Goal: Complete application form: Complete application form

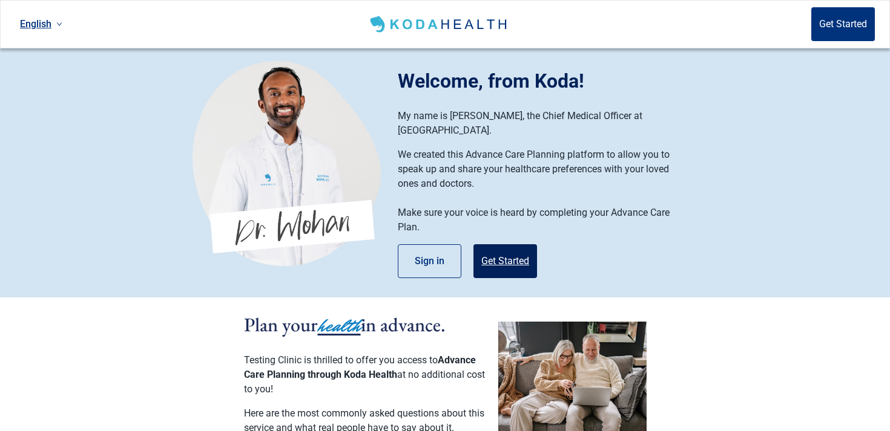
click at [497, 246] on button "Get Started" at bounding box center [505, 261] width 64 height 34
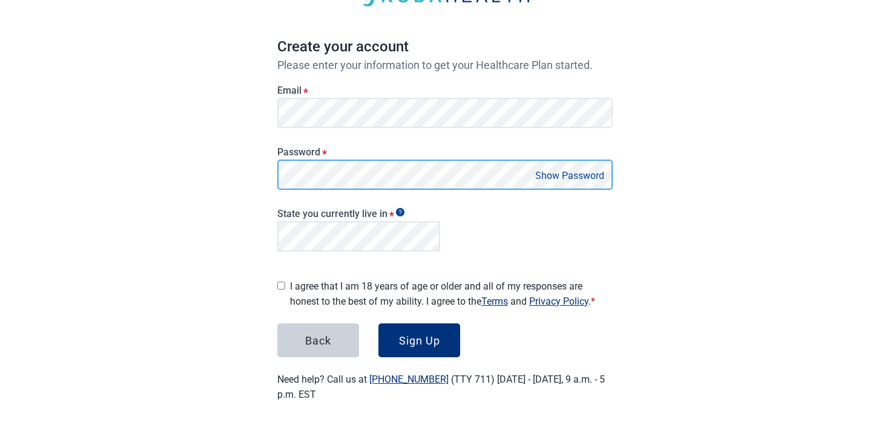
scroll to position [87, 0]
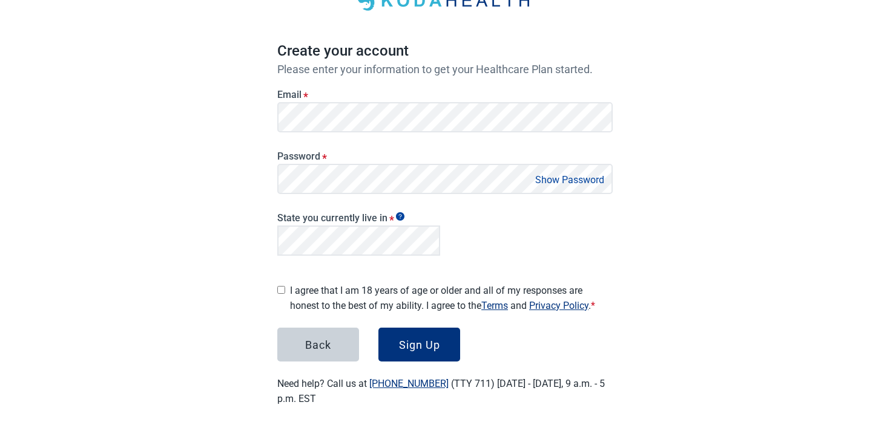
click at [390, 291] on label "I agree that I am 18 years of age or older and all of my responses are honest t…" at bounding box center [451, 298] width 323 height 30
click at [422, 339] on div "Sign Up" at bounding box center [419, 345] width 41 height 12
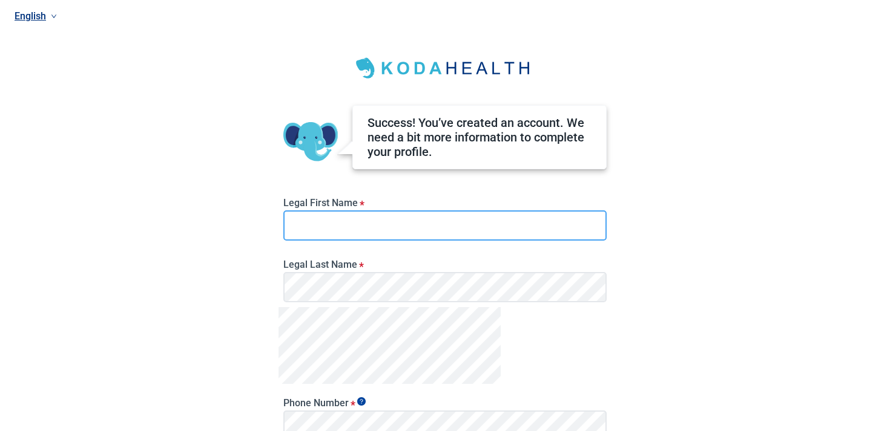
click at [408, 231] on input "Legal First Name *" at bounding box center [444, 226] width 323 height 30
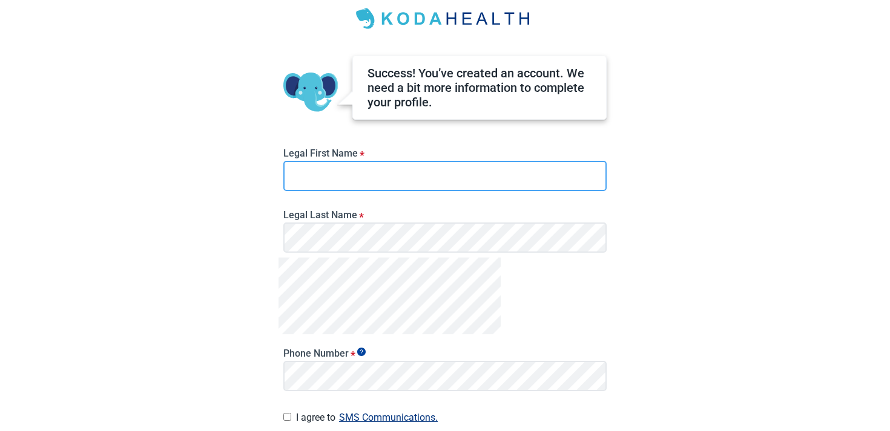
scroll to position [48, 0]
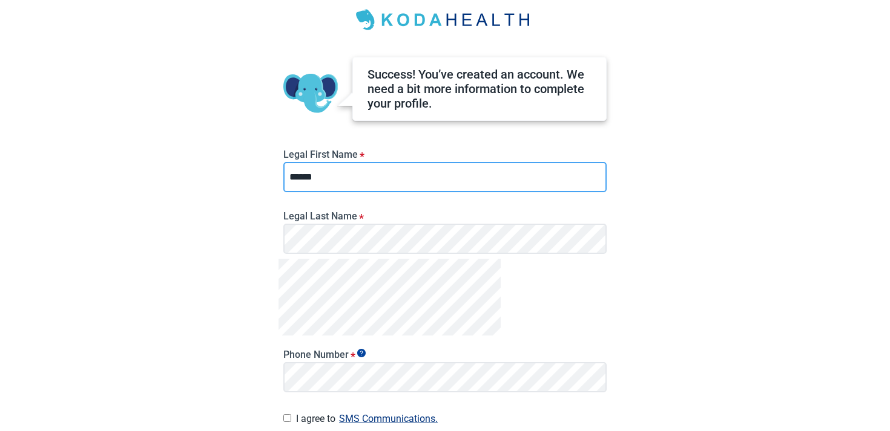
type input "******"
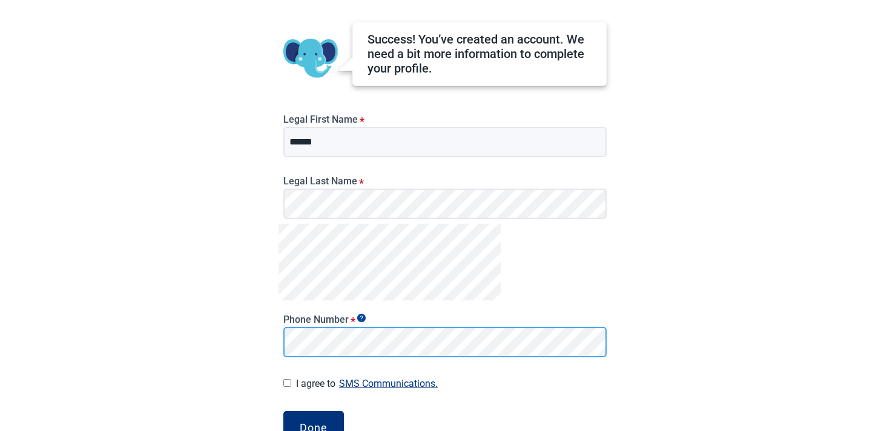
scroll to position [157, 0]
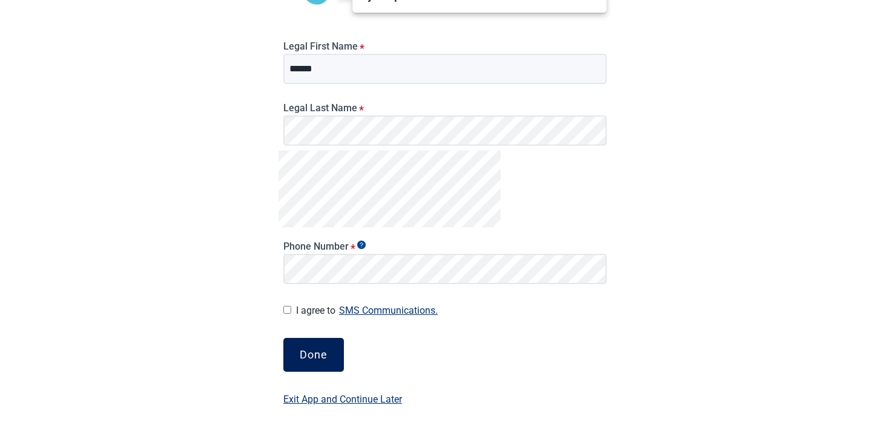
click at [309, 350] on div "Done" at bounding box center [314, 355] width 28 height 12
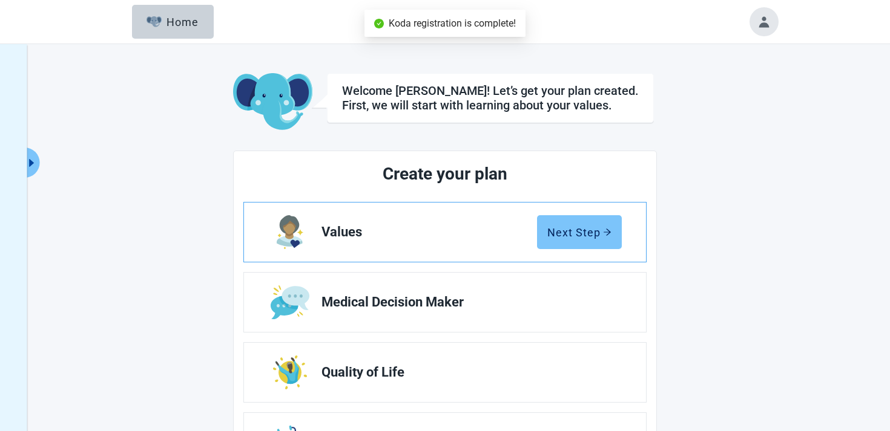
click at [562, 227] on div "Next Step" at bounding box center [579, 232] width 64 height 12
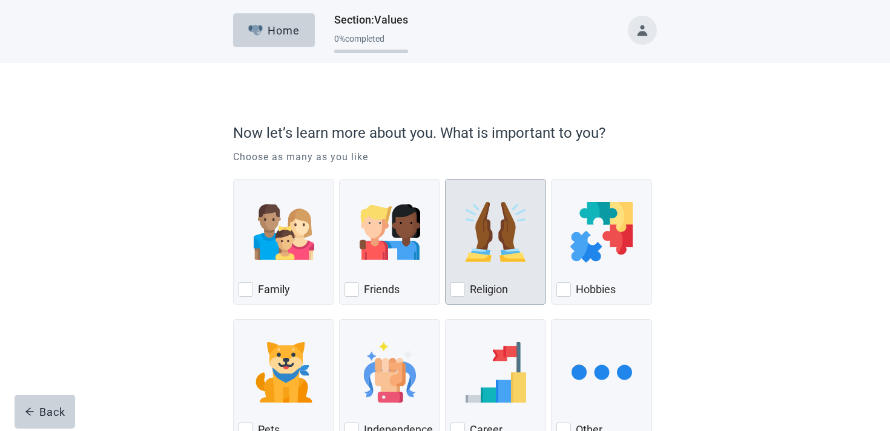
click at [467, 324] on div "Career" at bounding box center [495, 383] width 101 height 126
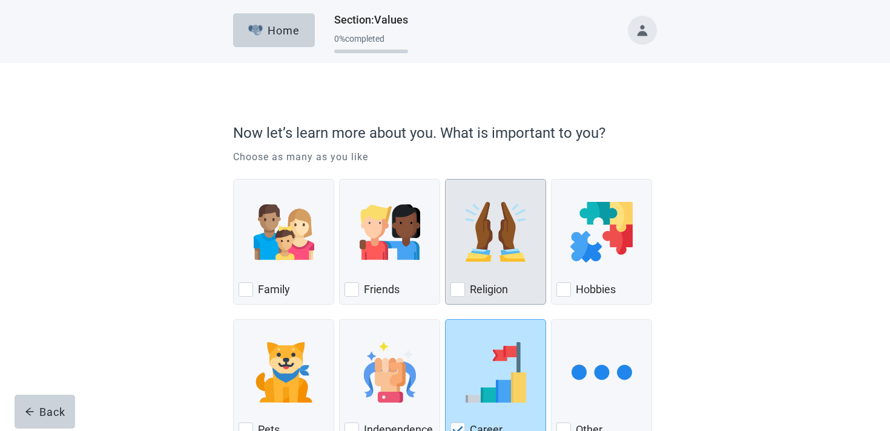
click at [473, 289] on label "Religion" at bounding box center [489, 290] width 38 height 15
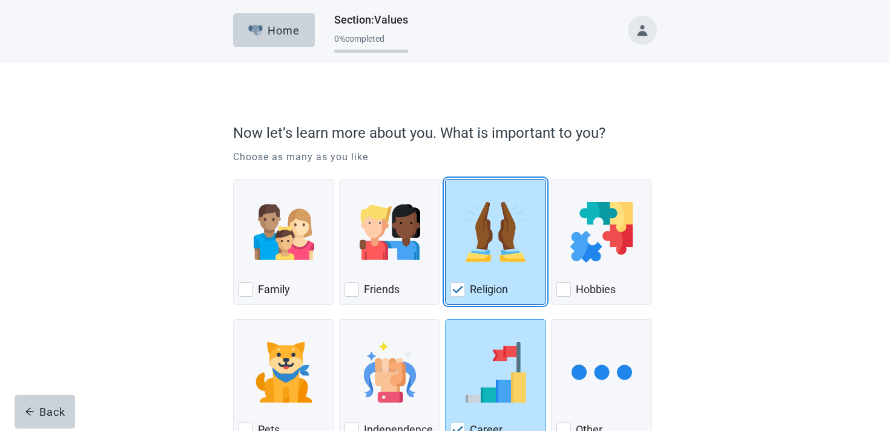
scroll to position [89, 0]
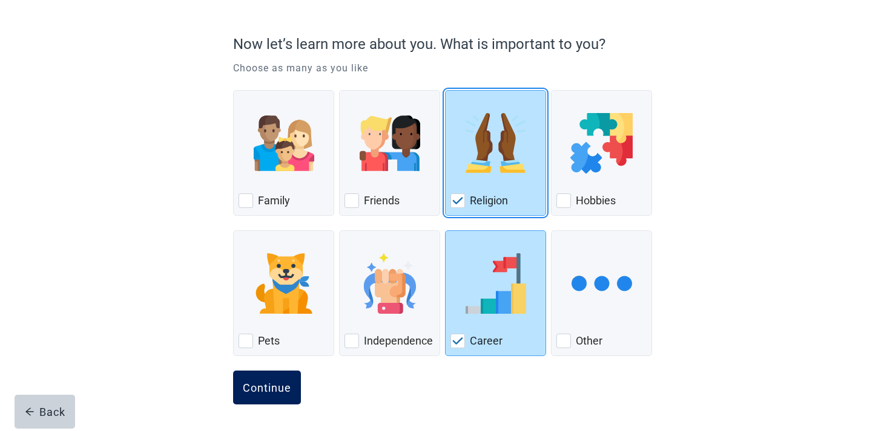
click at [266, 385] on div "Continue" at bounding box center [267, 388] width 48 height 12
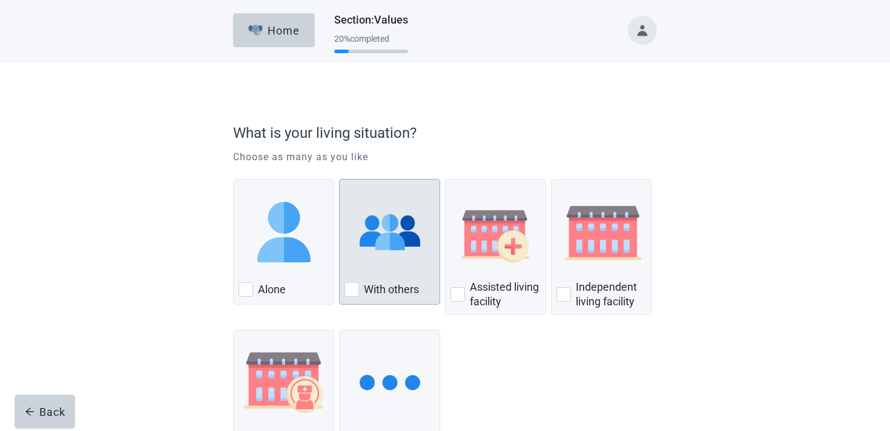
click at [364, 255] on img "With Others, checkbox, not checked" at bounding box center [389, 232] width 61 height 61
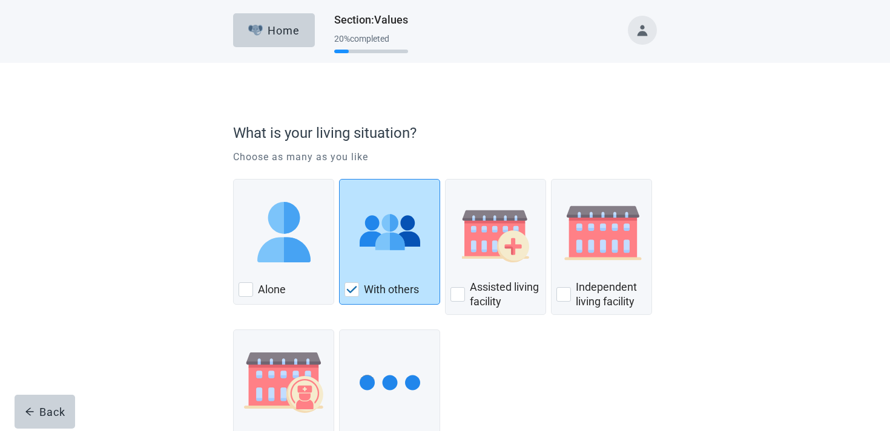
scroll to position [99, 0]
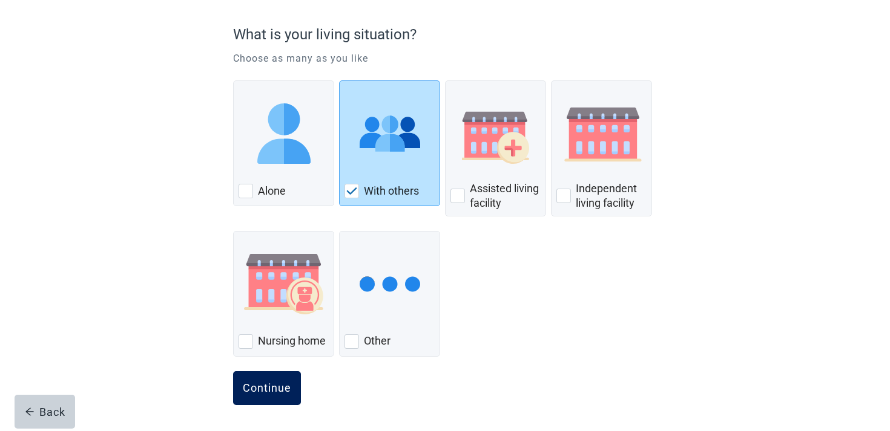
click at [289, 393] on div "Continue" at bounding box center [267, 388] width 48 height 12
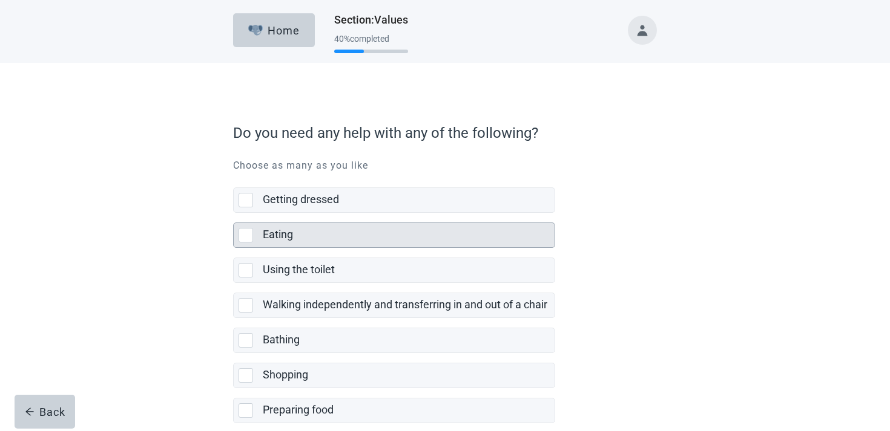
click at [307, 304] on label "Walking independently and transferring in and out of a chair" at bounding box center [405, 304] width 284 height 13
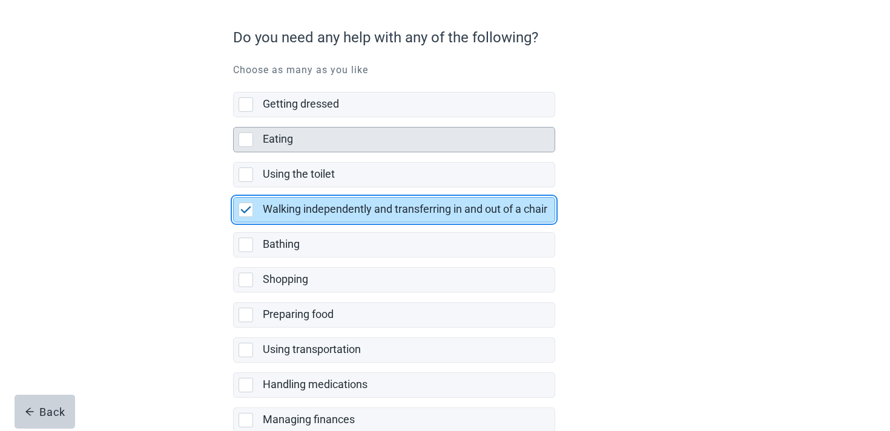
scroll to position [238, 0]
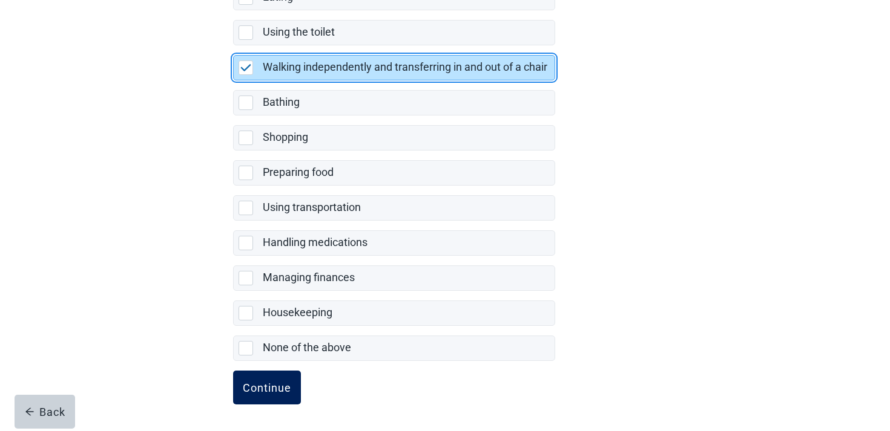
click at [286, 374] on button "Continue" at bounding box center [267, 388] width 68 height 34
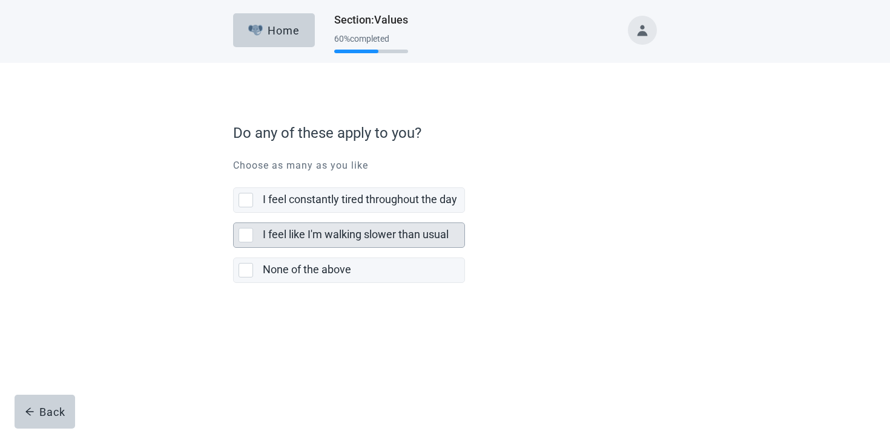
click at [293, 236] on label "I feel like I'm walking slower than usual" at bounding box center [356, 234] width 186 height 13
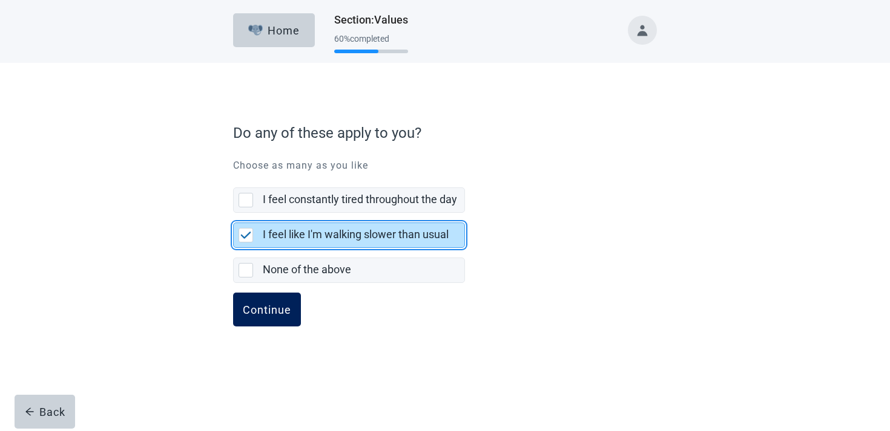
click at [266, 316] on div "Continue" at bounding box center [267, 310] width 48 height 12
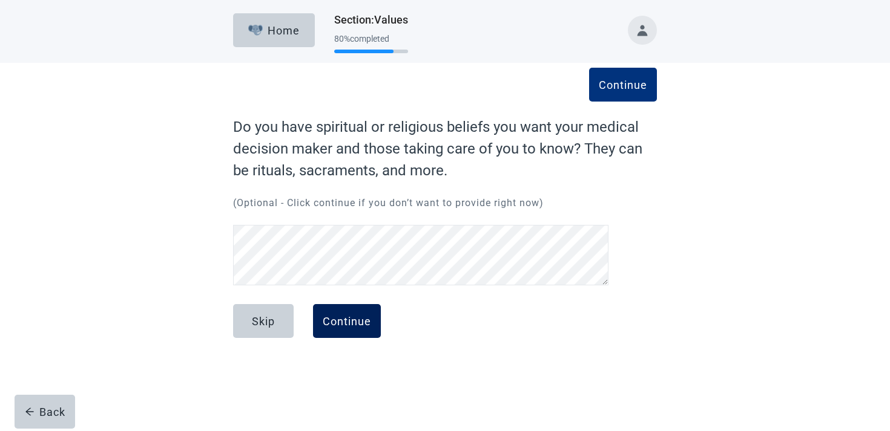
click at [327, 320] on div "Continue" at bounding box center [347, 321] width 48 height 12
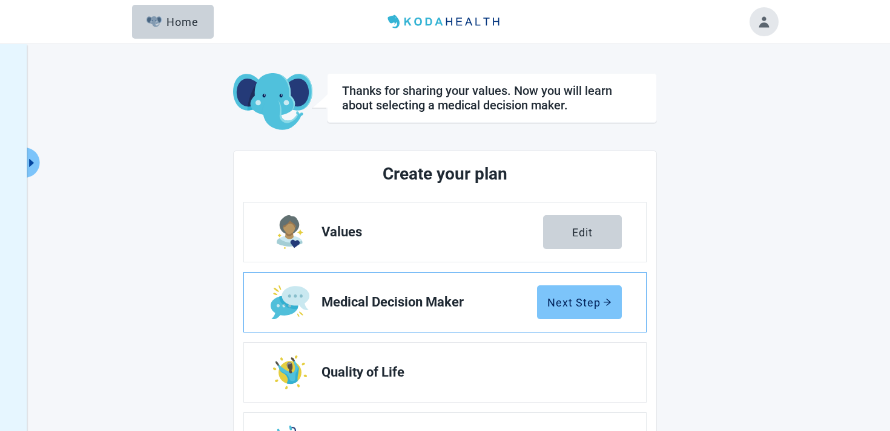
click at [563, 300] on div "Next Step" at bounding box center [579, 303] width 64 height 12
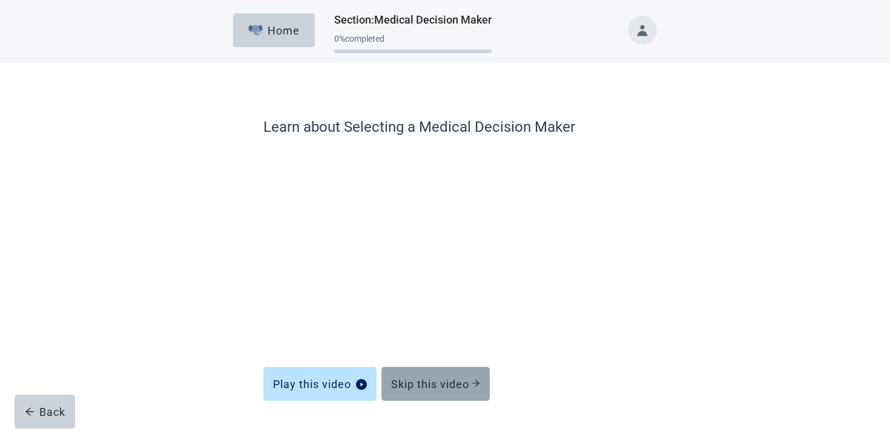
click at [416, 381] on div "Skip this video" at bounding box center [435, 384] width 89 height 12
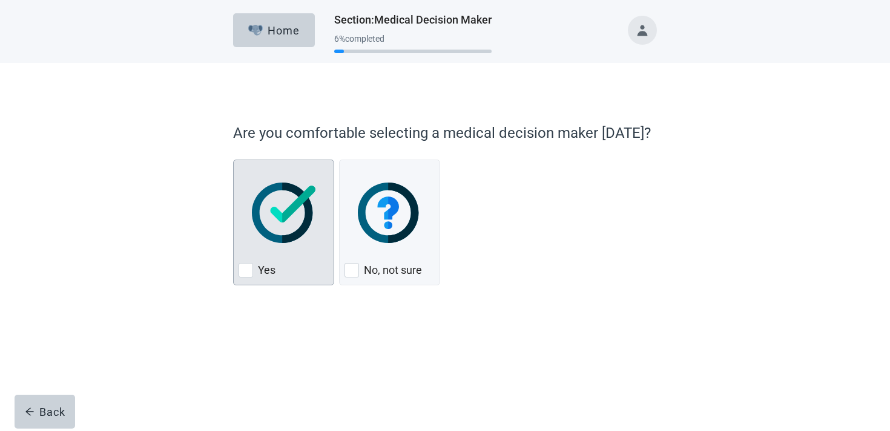
click at [315, 257] on div "Yes, checkbox, not checked" at bounding box center [283, 213] width 90 height 96
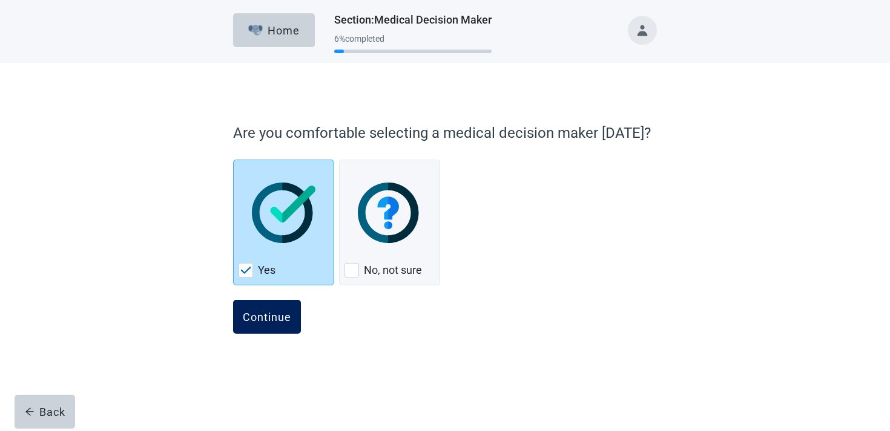
click at [276, 307] on button "Continue" at bounding box center [267, 317] width 68 height 34
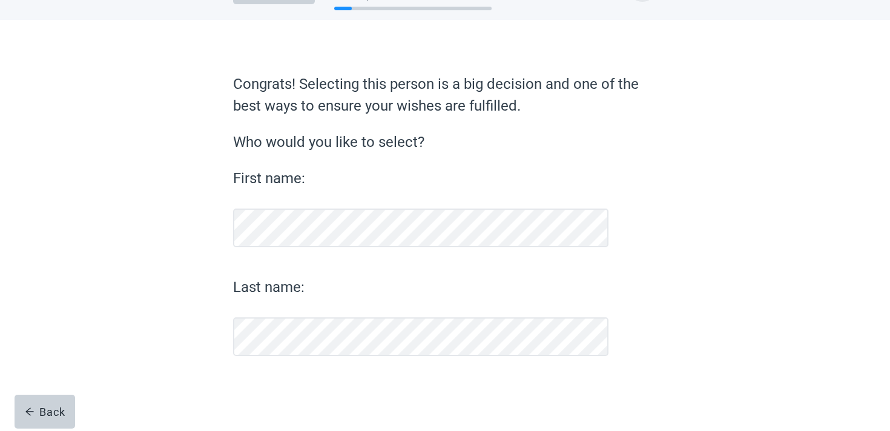
scroll to position [43, 0]
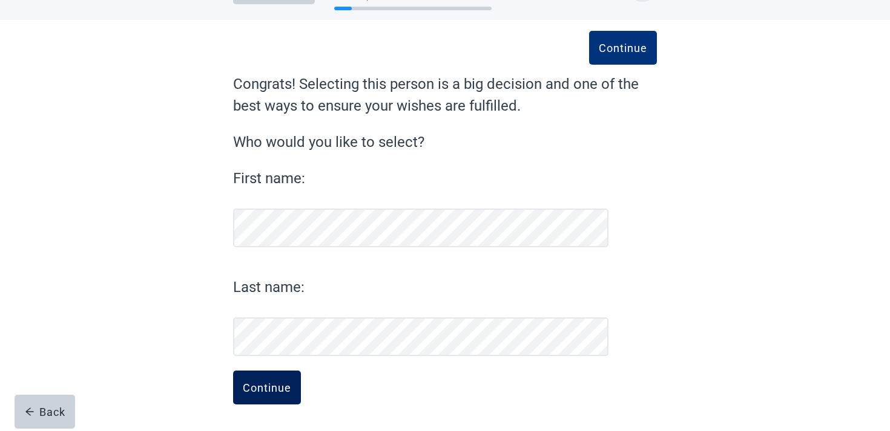
click at [266, 388] on div "Continue" at bounding box center [267, 388] width 48 height 12
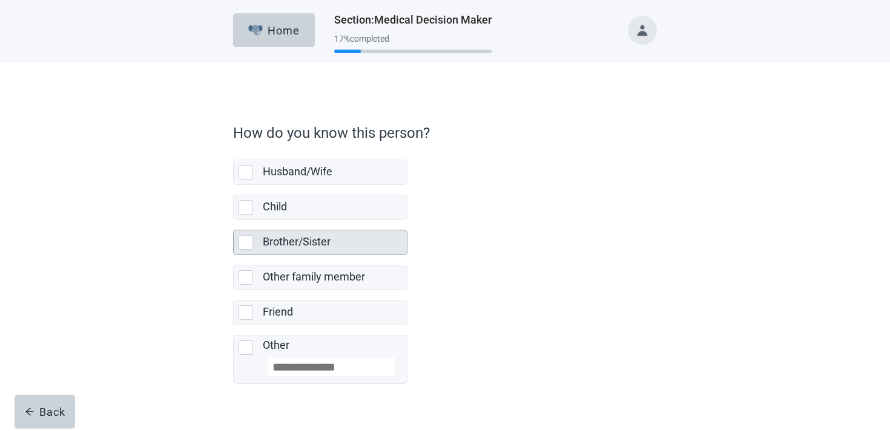
click at [332, 249] on div "Brother/Sister" at bounding box center [331, 242] width 137 height 15
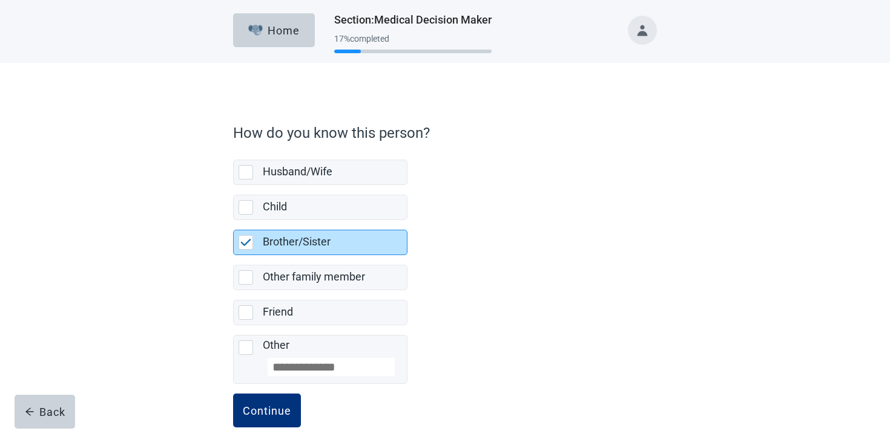
scroll to position [23, 0]
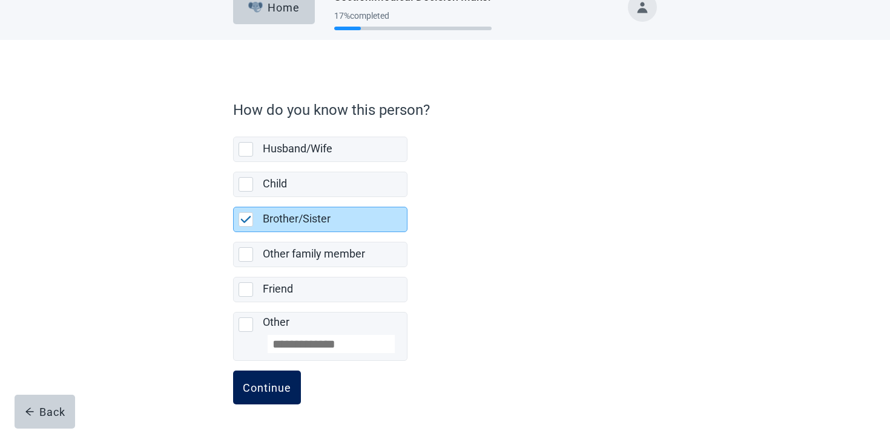
click at [273, 382] on div "Continue" at bounding box center [267, 388] width 48 height 12
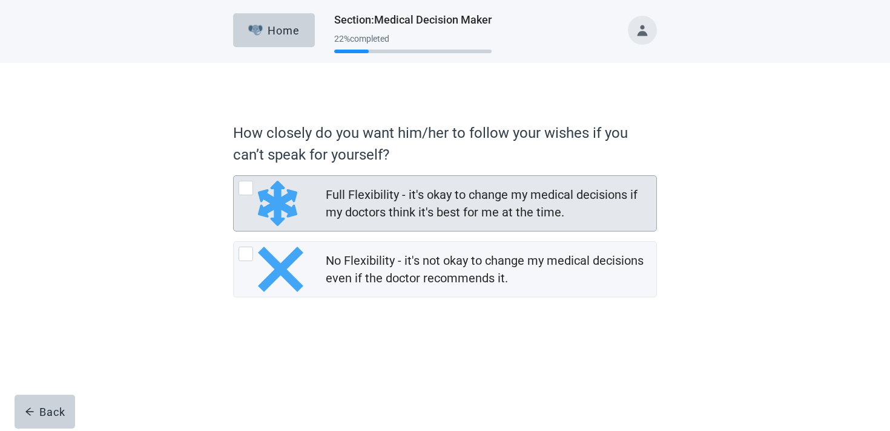
click at [362, 217] on div "Full Flexibility - it's okay to change my medical decisions if my doctors think…" at bounding box center [487, 203] width 323 height 35
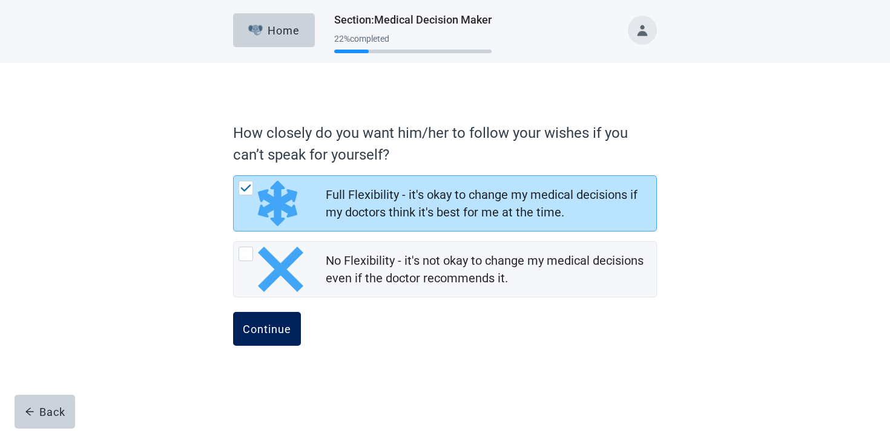
click at [275, 343] on button "Continue" at bounding box center [267, 329] width 68 height 34
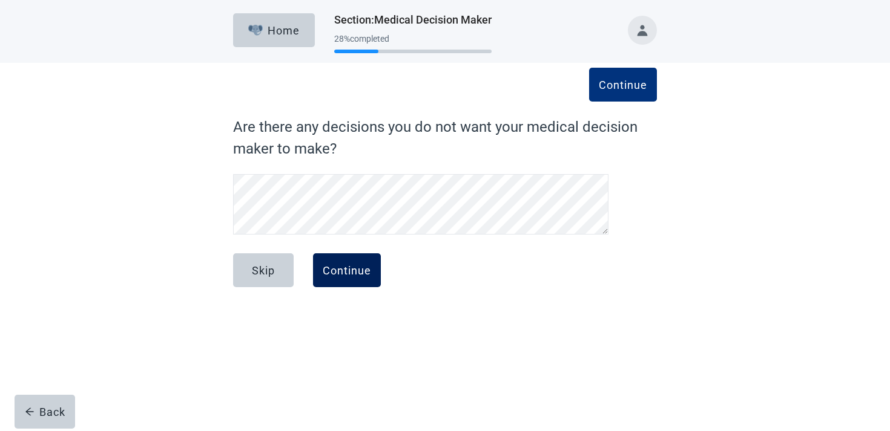
click at [339, 274] on div "Continue" at bounding box center [347, 270] width 48 height 12
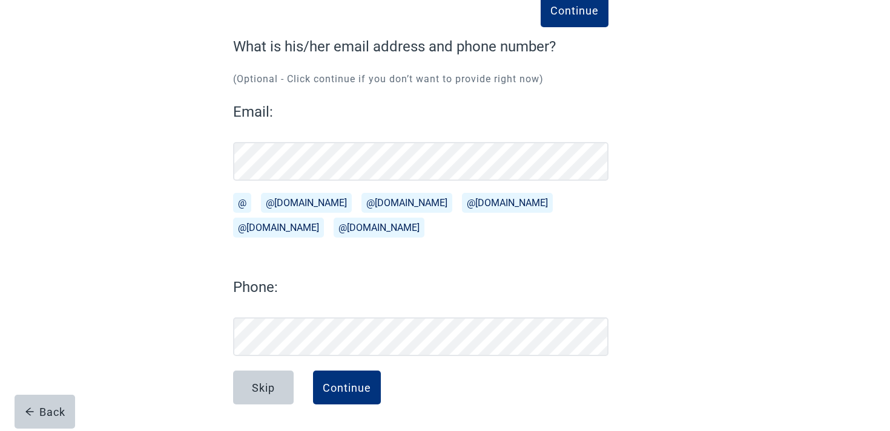
scroll to position [80, 0]
click at [332, 383] on div "Continue" at bounding box center [347, 388] width 48 height 12
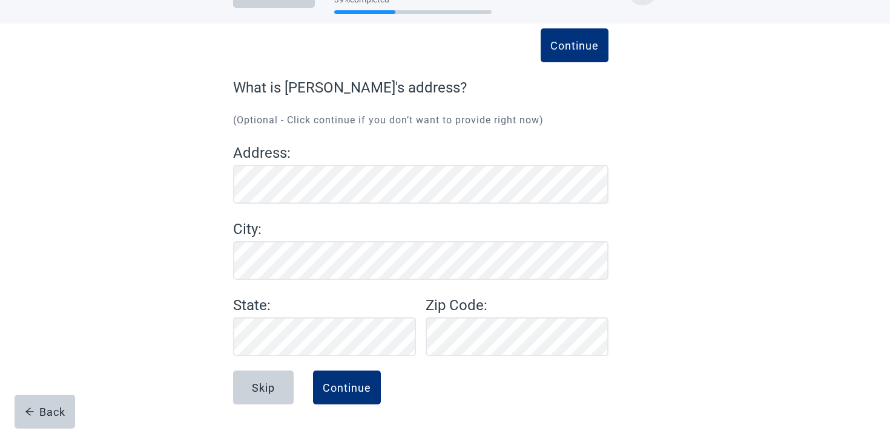
scroll to position [39, 0]
click at [368, 381] on button "Continue" at bounding box center [347, 388] width 68 height 34
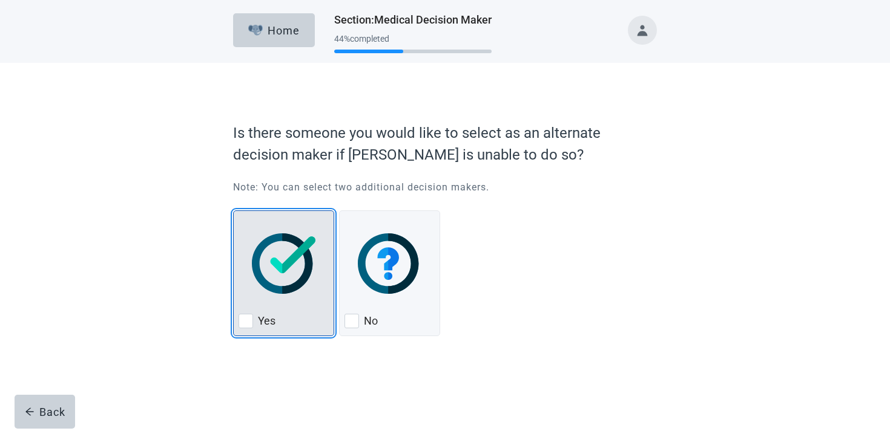
click at [304, 286] on img "Yes, checkbox, not checked" at bounding box center [284, 264] width 64 height 61
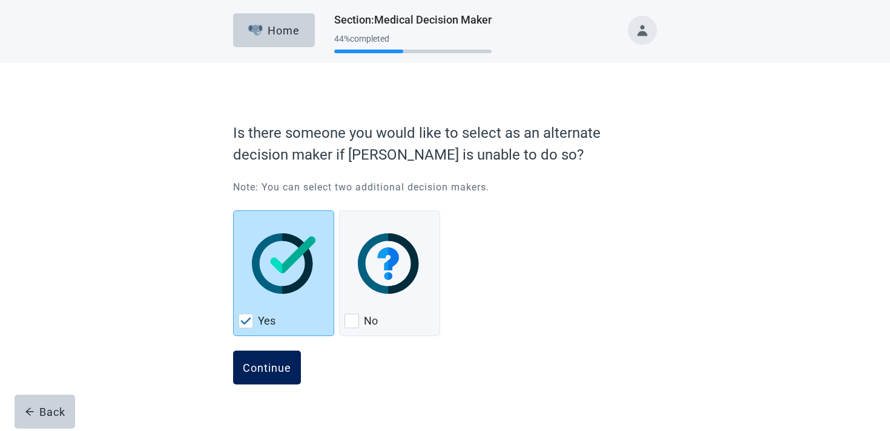
click at [278, 379] on button "Continue" at bounding box center [267, 368] width 68 height 34
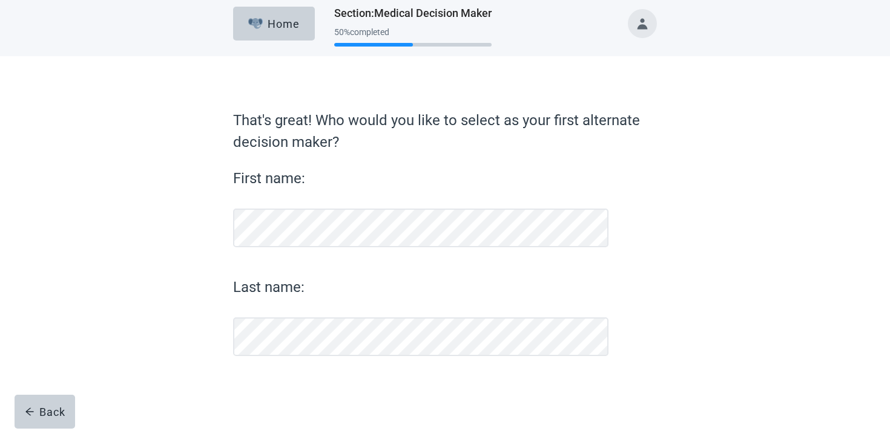
scroll to position [7, 0]
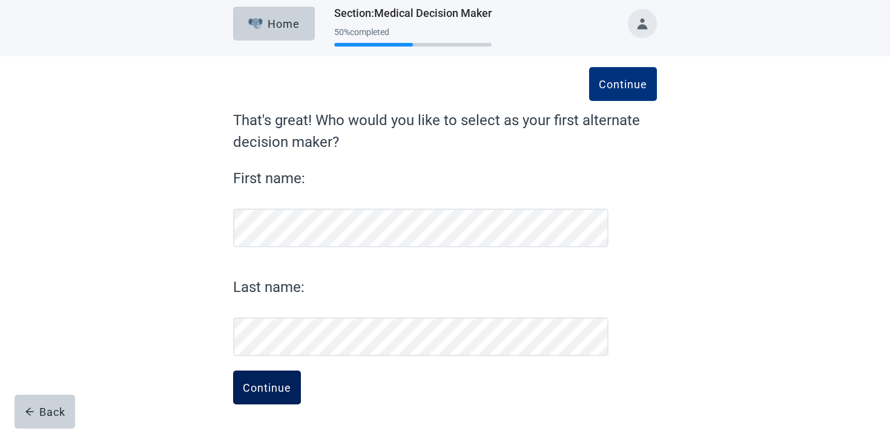
click at [259, 391] on div "Continue" at bounding box center [267, 388] width 48 height 12
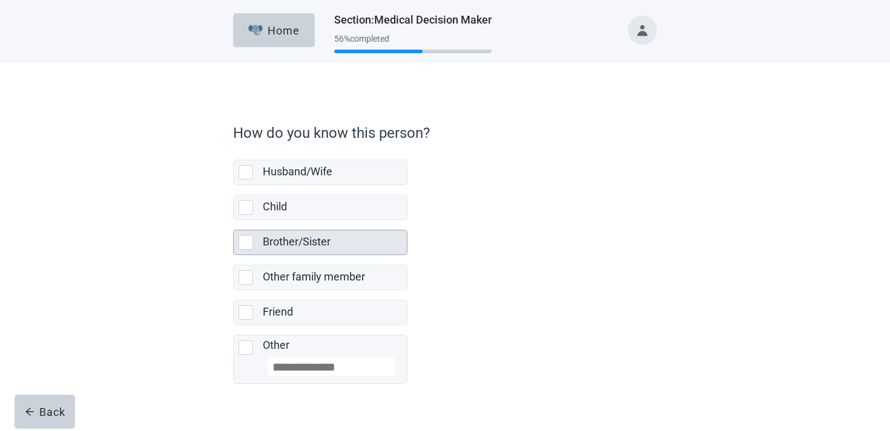
click at [309, 238] on label "Brother/Sister" at bounding box center [297, 241] width 68 height 13
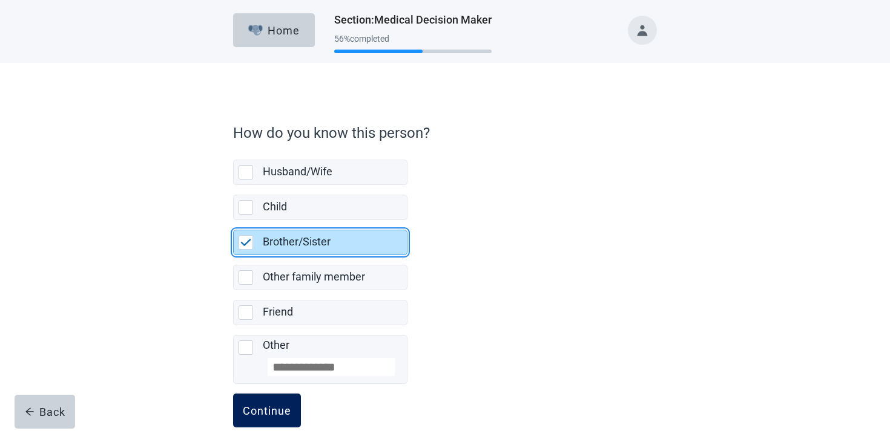
click at [280, 415] on div "Continue" at bounding box center [267, 411] width 48 height 12
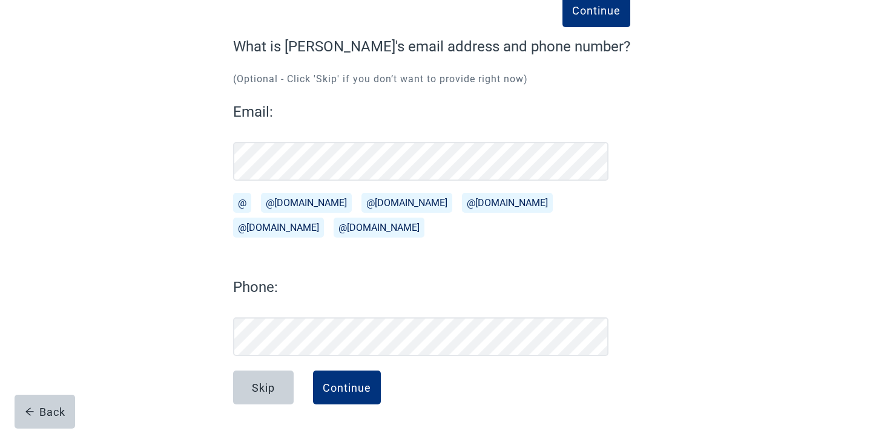
scroll to position [80, 0]
click at [336, 395] on button "Continue" at bounding box center [347, 388] width 68 height 34
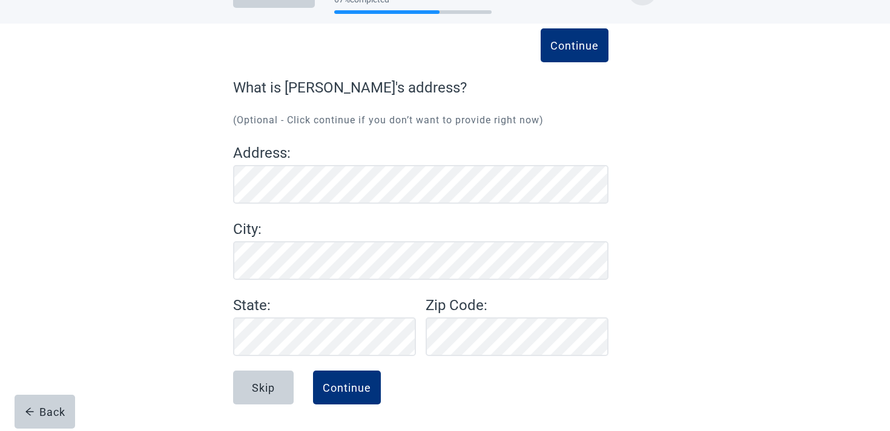
scroll to position [39, 0]
click at [372, 378] on button "Continue" at bounding box center [347, 388] width 68 height 34
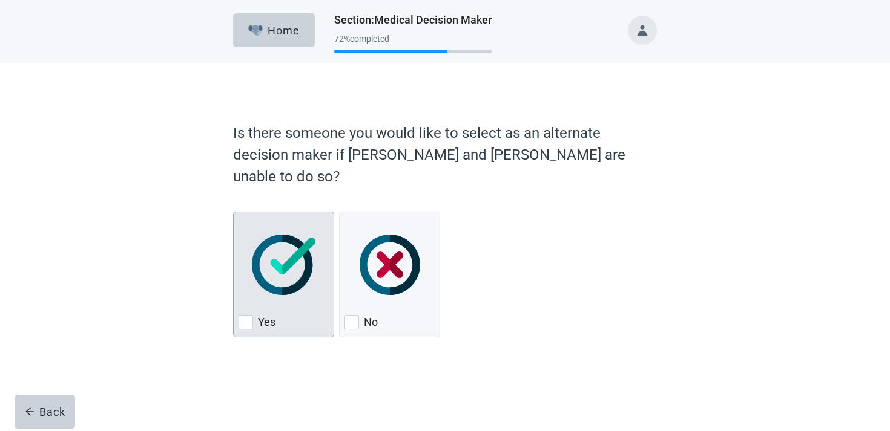
click at [304, 236] on img "Yes, checkbox, not checked" at bounding box center [284, 265] width 64 height 61
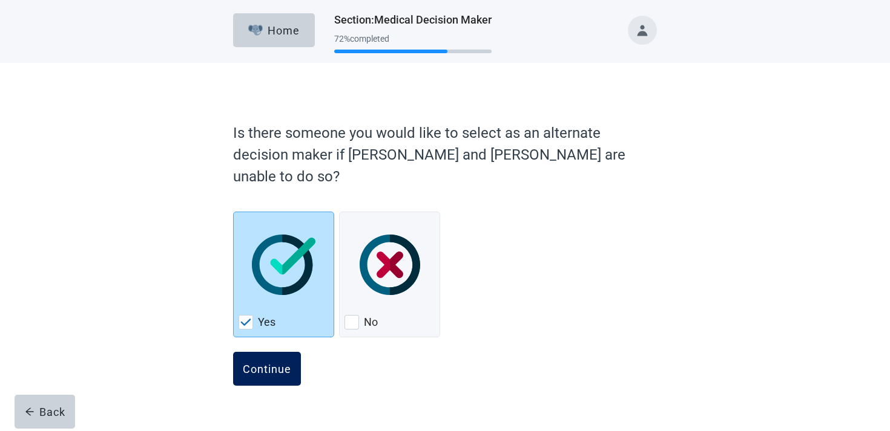
click at [272, 353] on button "Continue" at bounding box center [267, 369] width 68 height 34
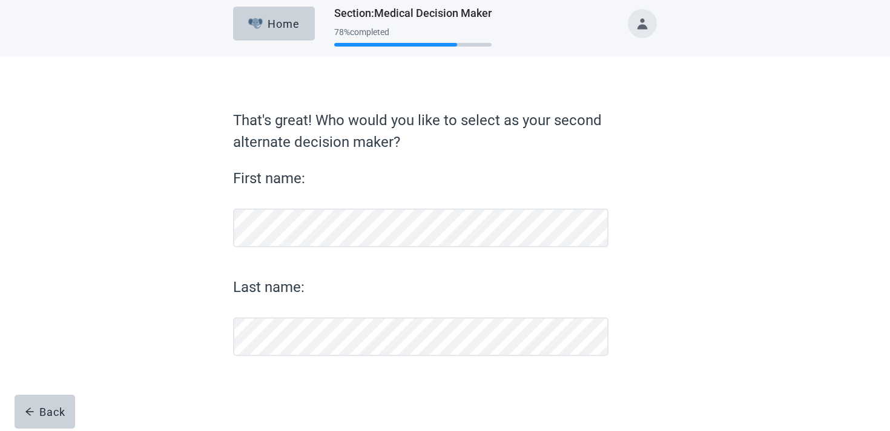
scroll to position [7, 0]
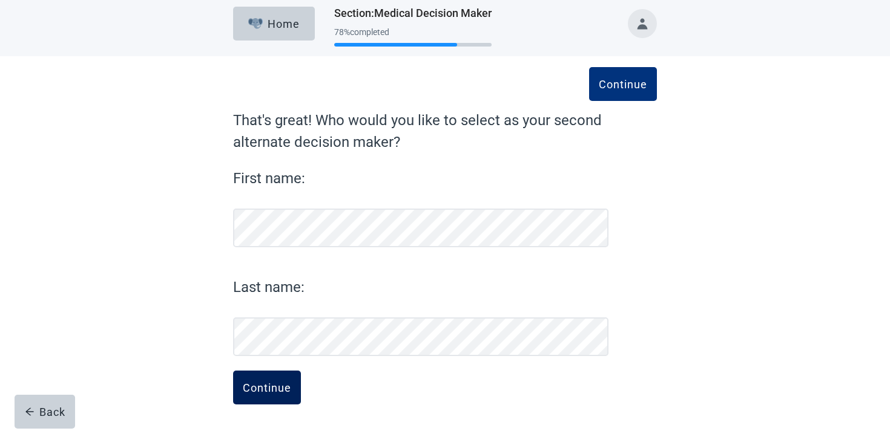
click at [287, 381] on button "Continue" at bounding box center [267, 388] width 68 height 34
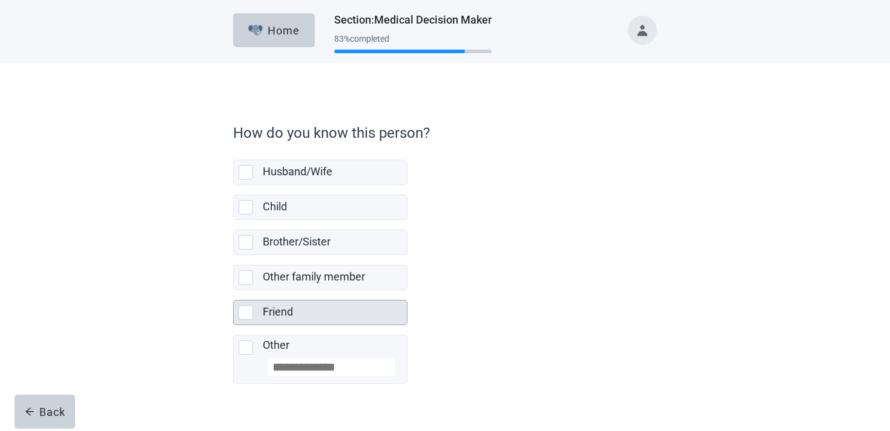
click at [317, 304] on div "Friend" at bounding box center [335, 313] width 144 height 24
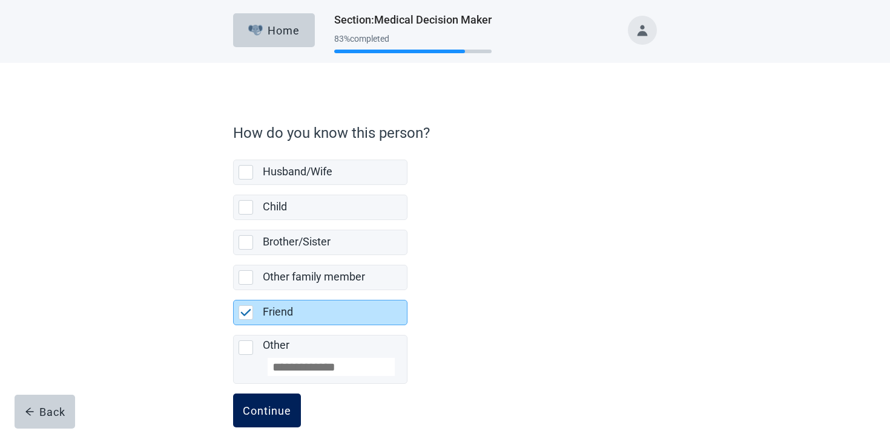
click at [280, 416] on div "Continue" at bounding box center [267, 411] width 48 height 12
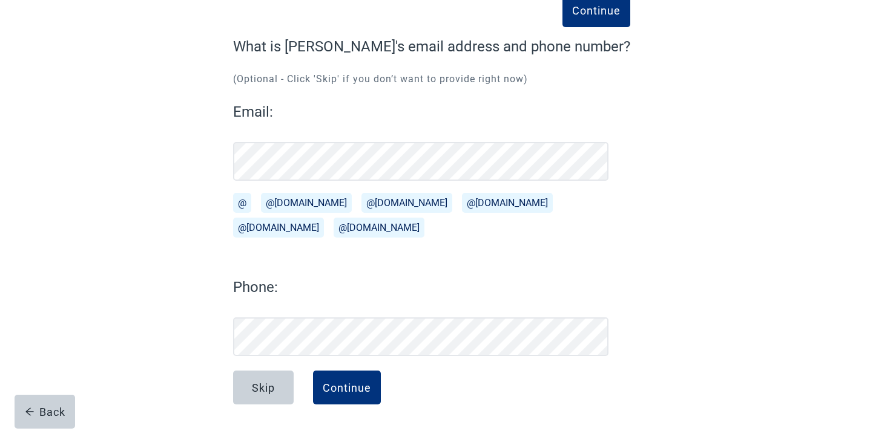
scroll to position [80, 0]
click at [341, 368] on form "Continue What is [PERSON_NAME]'s email address and phone number? (Optional - Cl…" at bounding box center [431, 234] width 397 height 396
click at [343, 381] on button "Continue" at bounding box center [347, 388] width 68 height 34
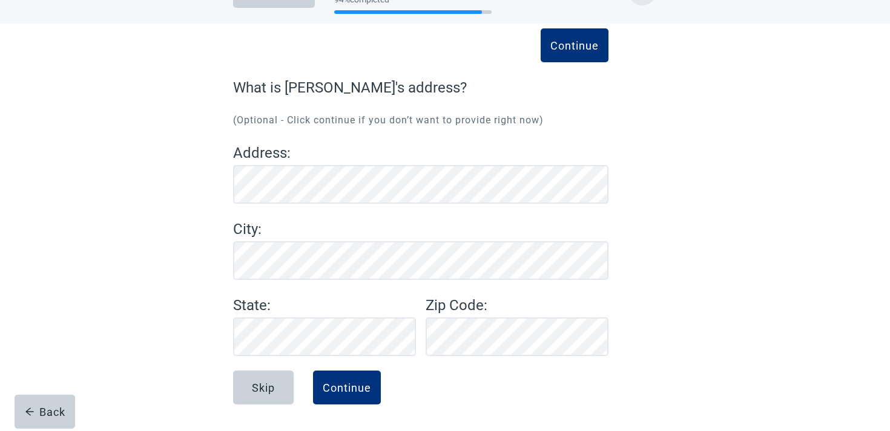
scroll to position [39, 0]
click at [368, 380] on button "Continue" at bounding box center [347, 388] width 68 height 34
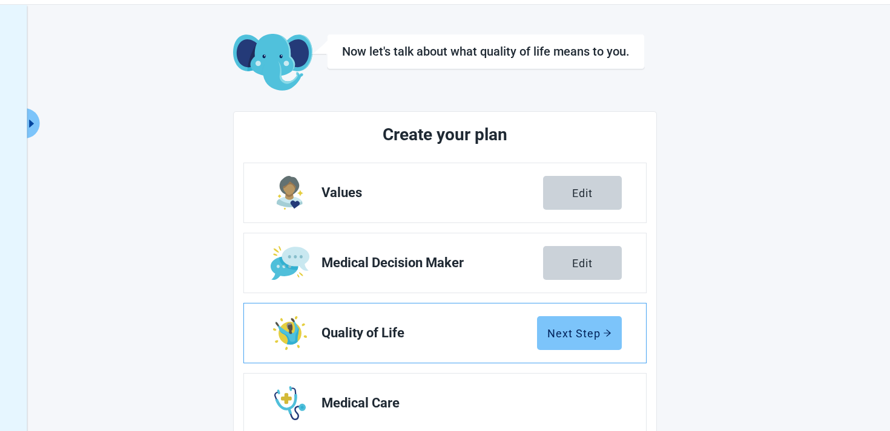
click at [564, 346] on button "Next Step" at bounding box center [579, 333] width 85 height 34
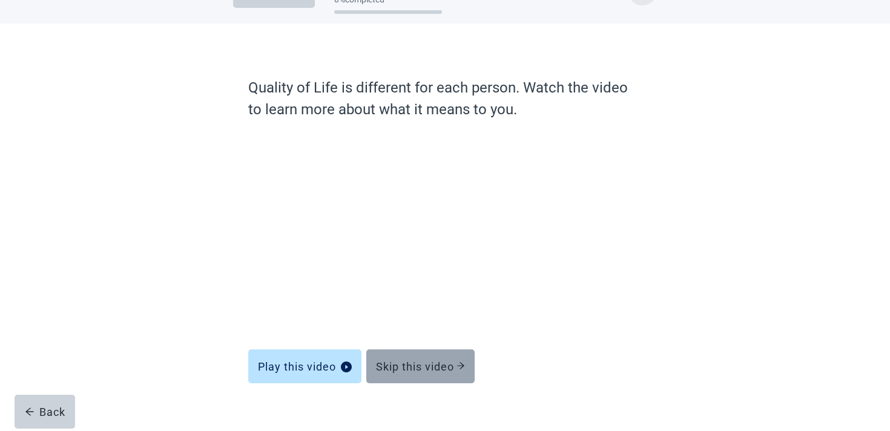
click at [467, 373] on button "Skip this video" at bounding box center [420, 367] width 108 height 34
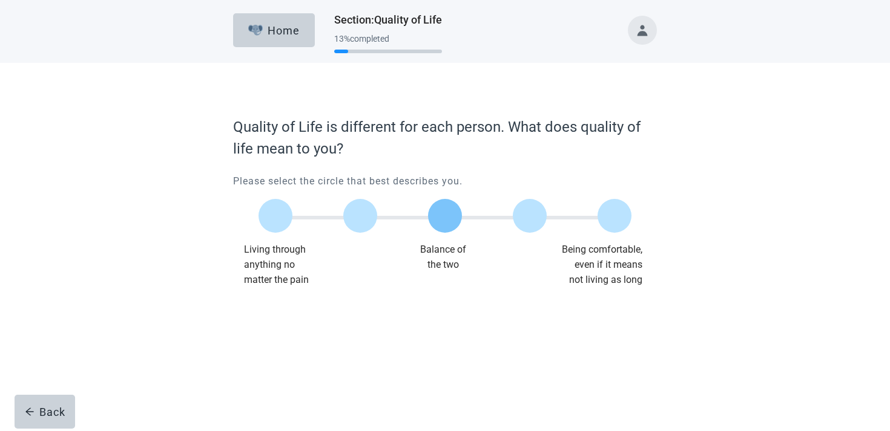
click at [447, 215] on label "Main content" at bounding box center [445, 216] width 34 height 34
click at [277, 315] on div "Continue" at bounding box center [267, 312] width 48 height 12
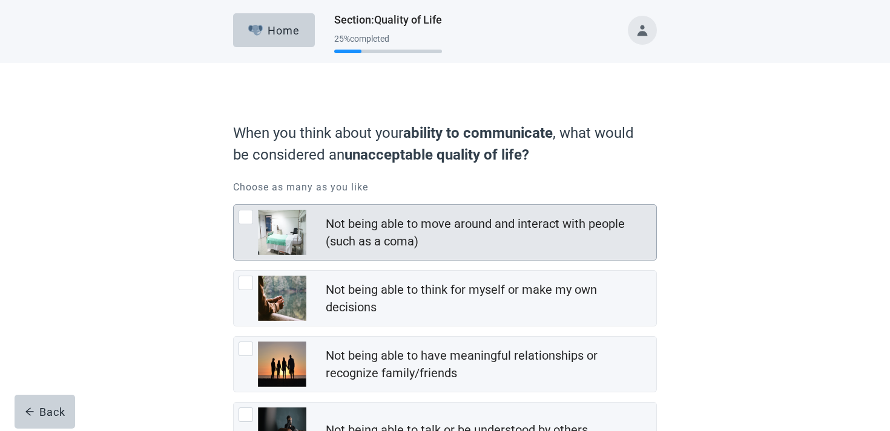
click at [344, 256] on div "Not being able to move around and interact with people (such as a coma)" at bounding box center [445, 232] width 422 height 55
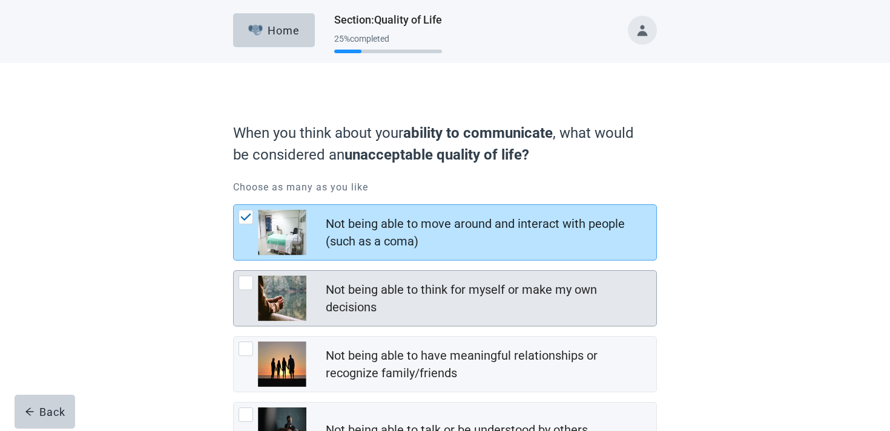
click at [343, 286] on div "Not being able to think for myself or make my own decisions" at bounding box center [487, 298] width 323 height 35
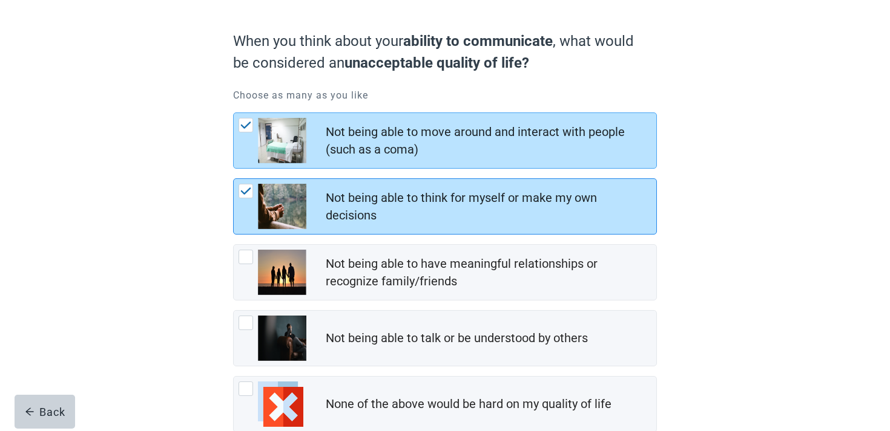
scroll to position [168, 0]
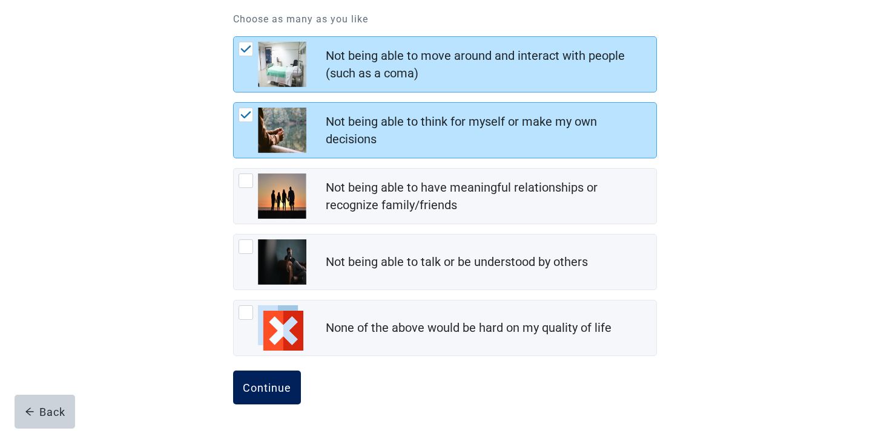
click at [275, 378] on button "Continue" at bounding box center [267, 388] width 68 height 34
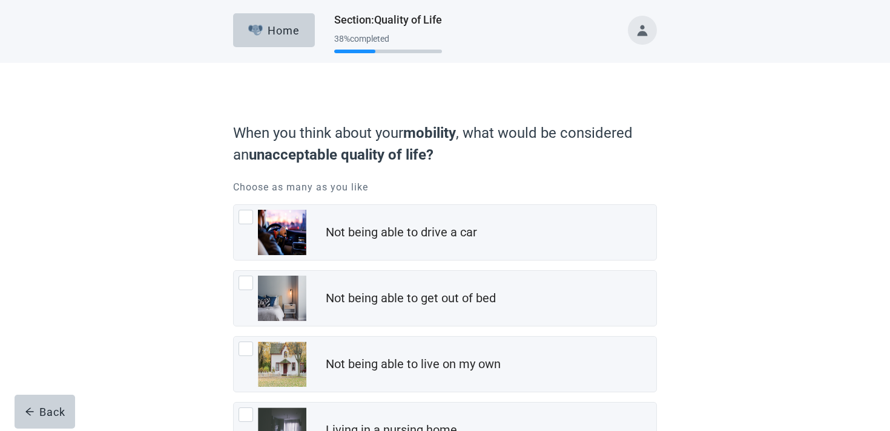
click at [340, 275] on div "Not being able to get out of bed" at bounding box center [445, 298] width 422 height 55
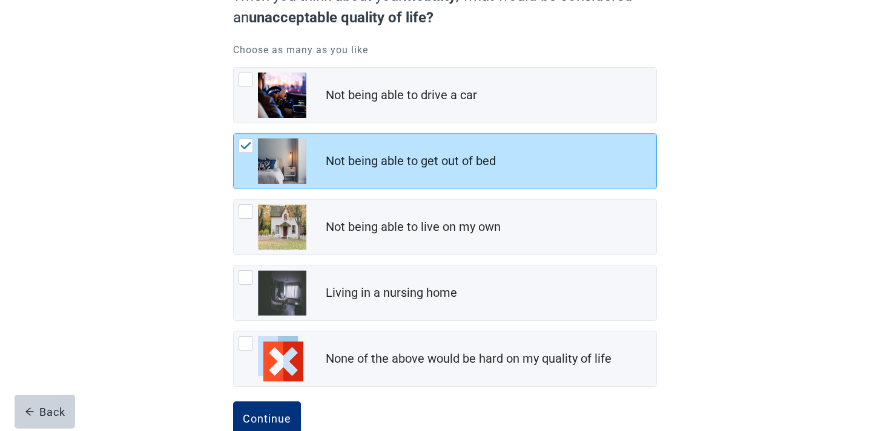
scroll to position [168, 0]
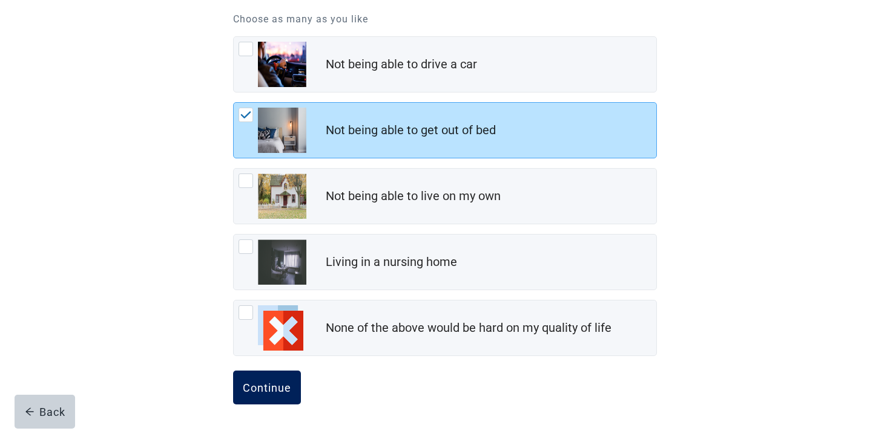
click at [278, 387] on div "Continue" at bounding box center [267, 388] width 48 height 12
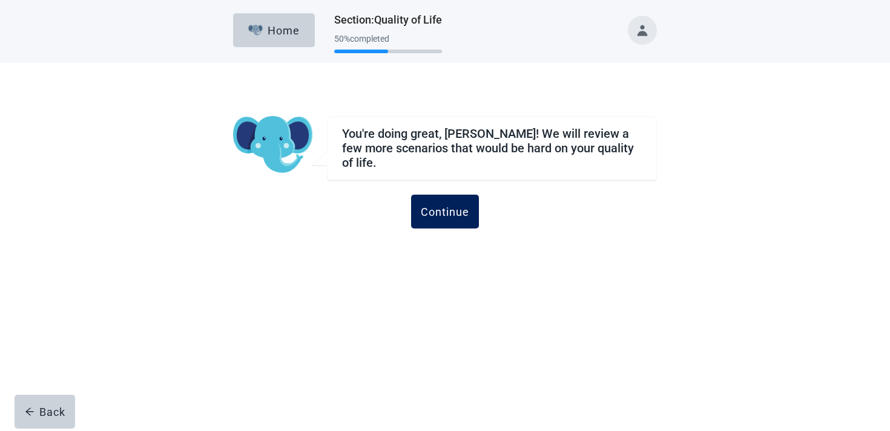
click at [468, 208] on div "Continue" at bounding box center [445, 212] width 48 height 12
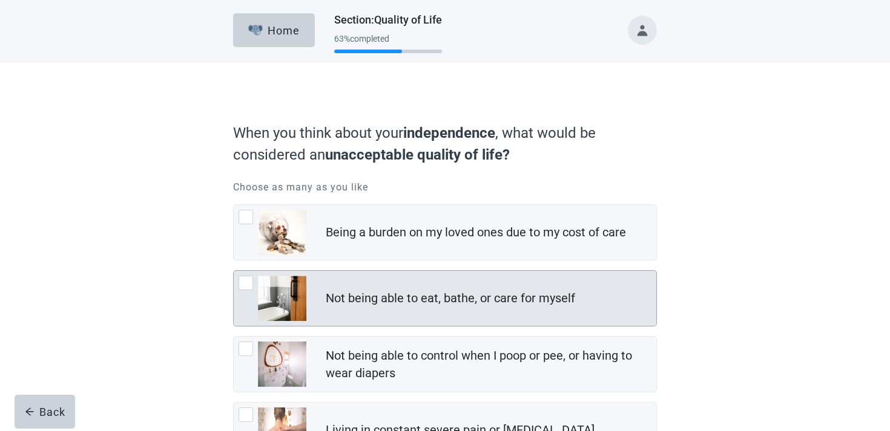
click at [405, 321] on div "Not being able to eat, bathe, or care for myself" at bounding box center [445, 298] width 422 height 55
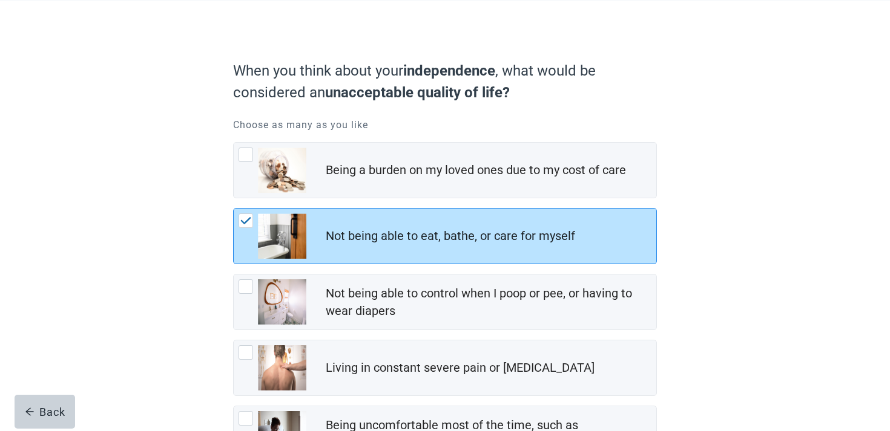
scroll to position [87, 0]
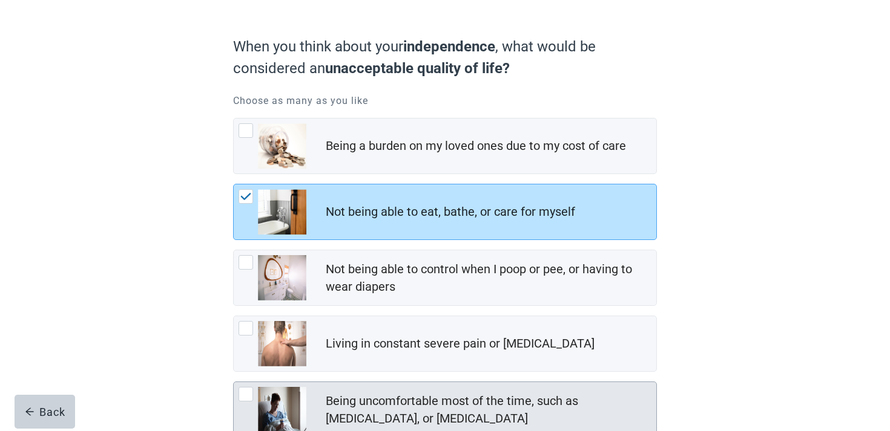
click at [266, 412] on img "Being uncomfortable most of the time, such as nausea, vomiting, or diarrhea, ch…" at bounding box center [282, 409] width 48 height 45
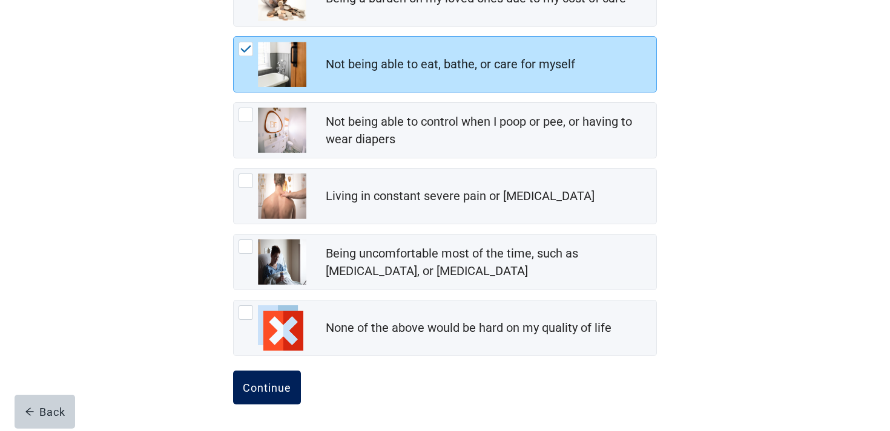
click at [264, 390] on div "Continue" at bounding box center [267, 388] width 48 height 12
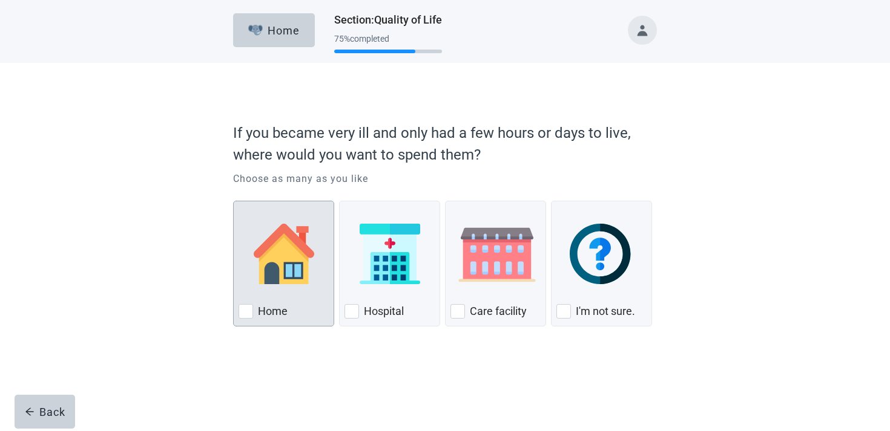
click at [316, 311] on div "Home" at bounding box center [283, 311] width 90 height 19
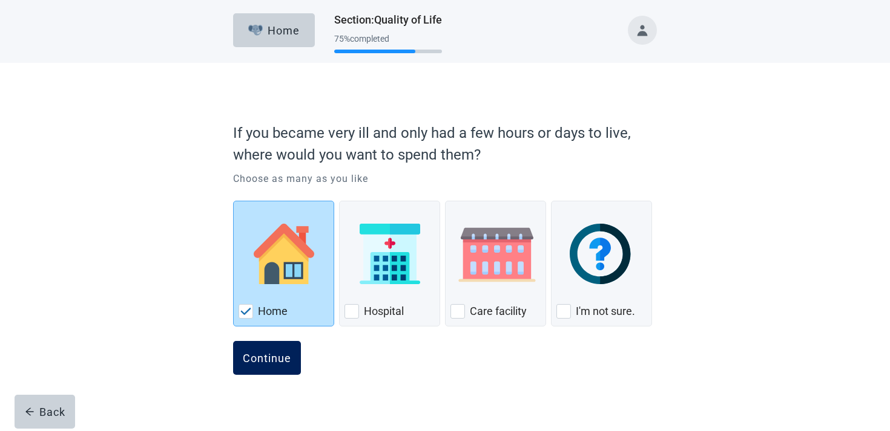
click at [293, 347] on button "Continue" at bounding box center [267, 358] width 68 height 34
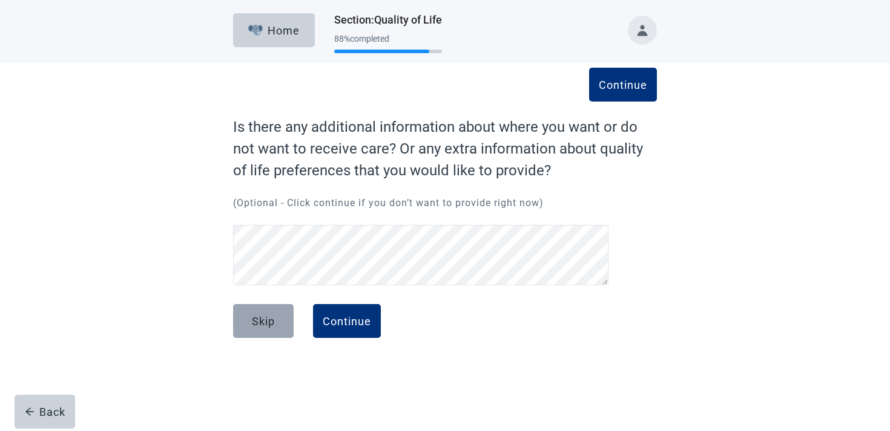
click at [270, 326] on div "Skip" at bounding box center [263, 321] width 23 height 12
click at [270, 321] on div "Skip" at bounding box center [263, 321] width 23 height 12
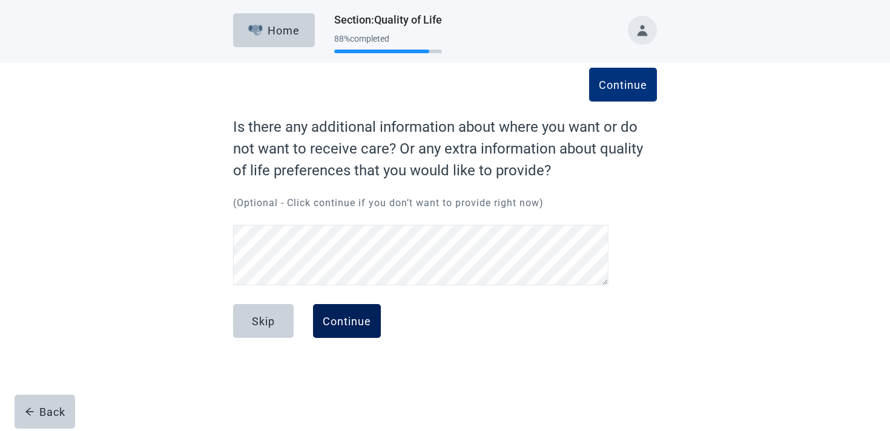
click at [365, 335] on button "Continue" at bounding box center [347, 321] width 68 height 34
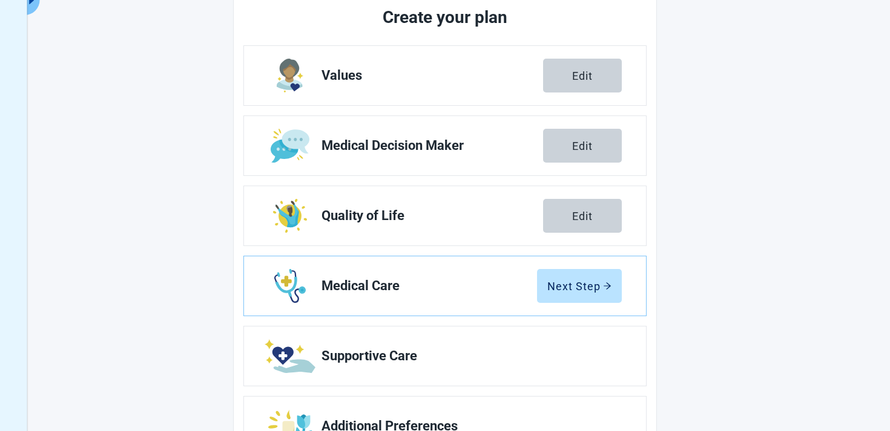
scroll to position [218, 0]
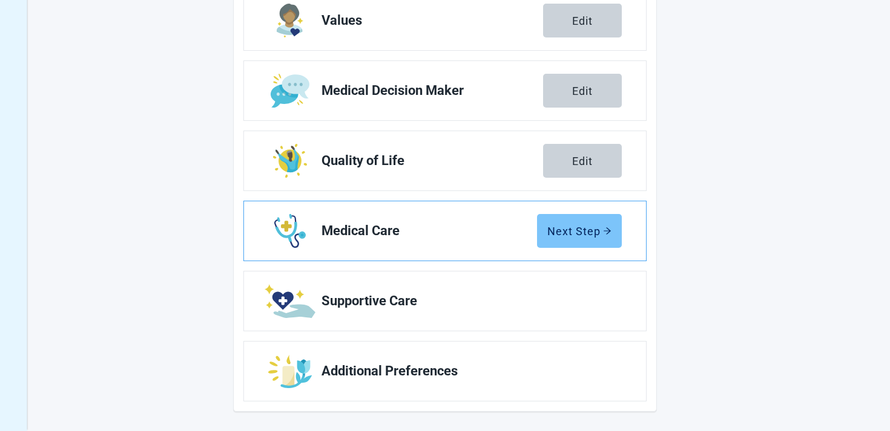
click at [560, 235] on div "Next Step" at bounding box center [579, 231] width 64 height 12
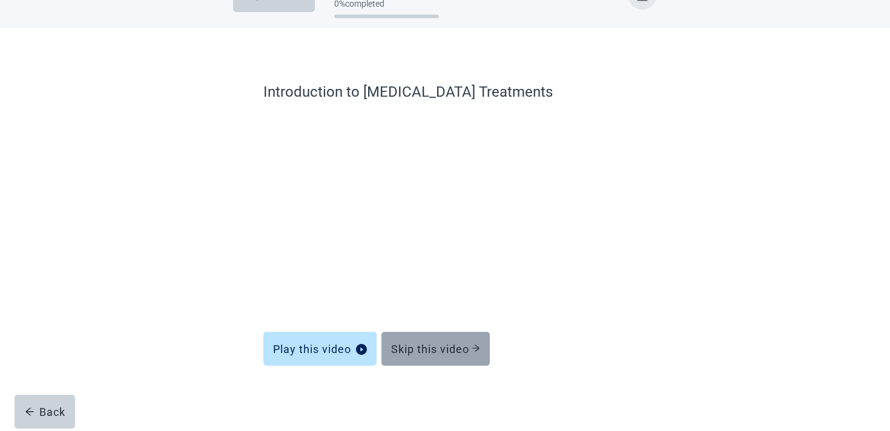
scroll to position [35, 0]
click at [456, 337] on button "Skip this video" at bounding box center [435, 349] width 108 height 34
click at [445, 349] on div "Skip this video" at bounding box center [435, 349] width 89 height 12
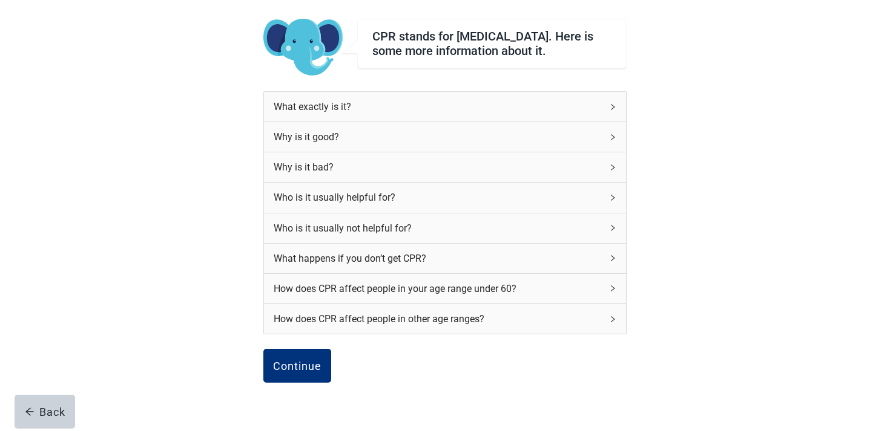
scroll to position [125, 0]
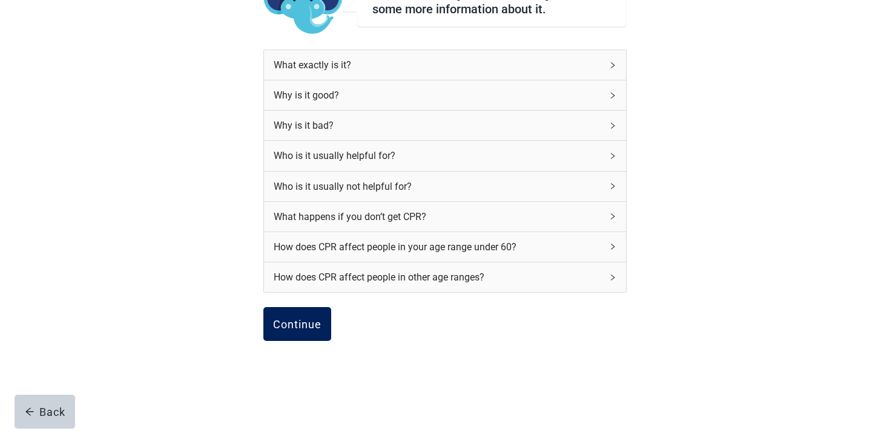
click at [307, 341] on button "Continue" at bounding box center [297, 324] width 68 height 34
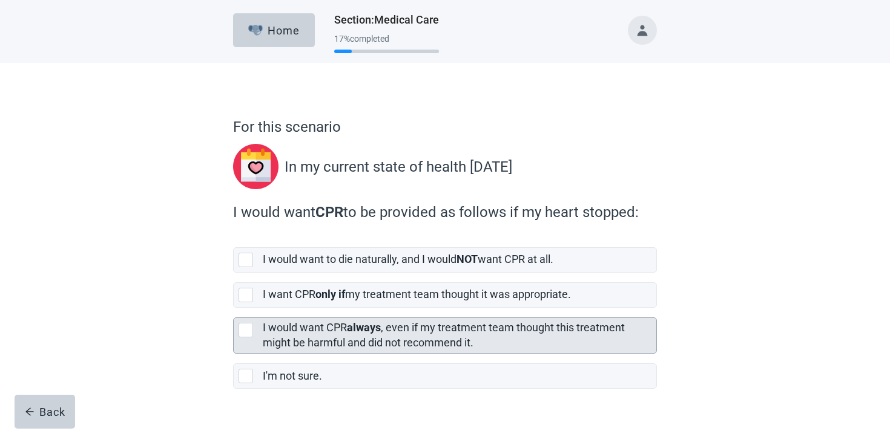
click at [332, 323] on label "I would want CPR always , even if my treatment team thought this treatment migh…" at bounding box center [444, 335] width 362 height 28
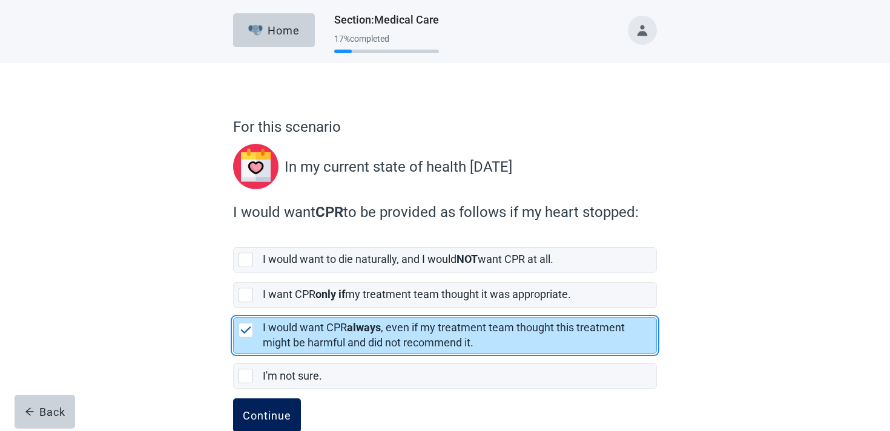
click at [283, 399] on button "Continue" at bounding box center [267, 416] width 68 height 34
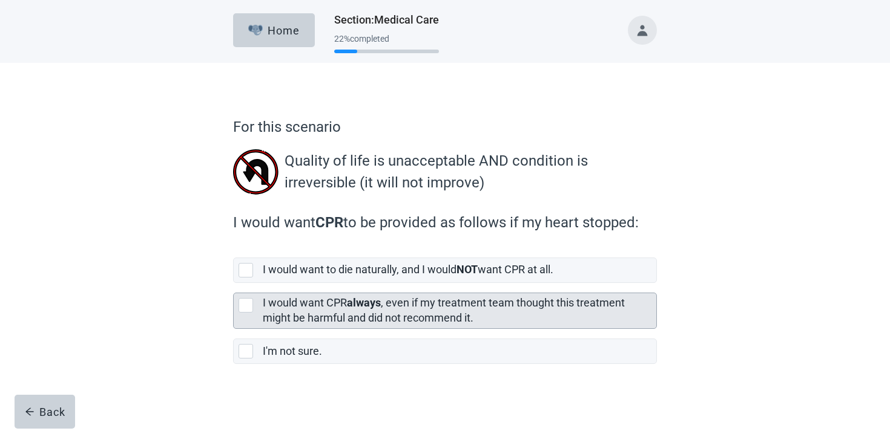
click at [318, 323] on label "I would want CPR always , even if my treatment team thought this treatment migh…" at bounding box center [444, 311] width 362 height 28
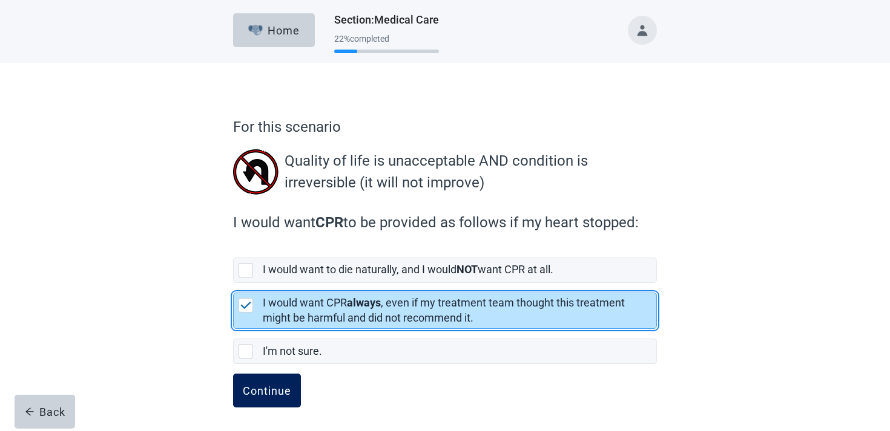
click at [286, 400] on button "Continue" at bounding box center [267, 391] width 68 height 34
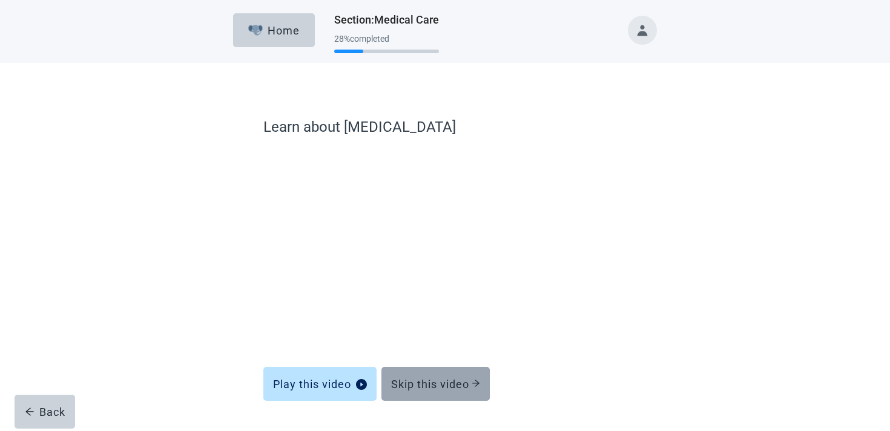
click at [416, 384] on div "Skip this video" at bounding box center [435, 384] width 89 height 12
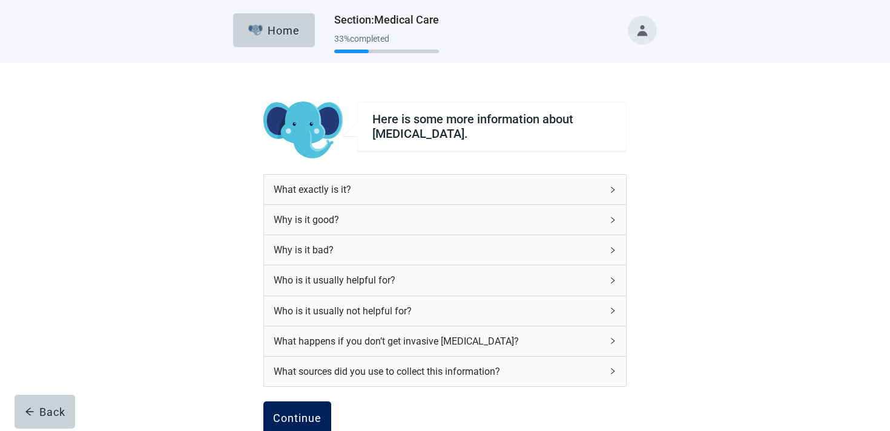
click at [316, 419] on div "Continue" at bounding box center [297, 419] width 48 height 12
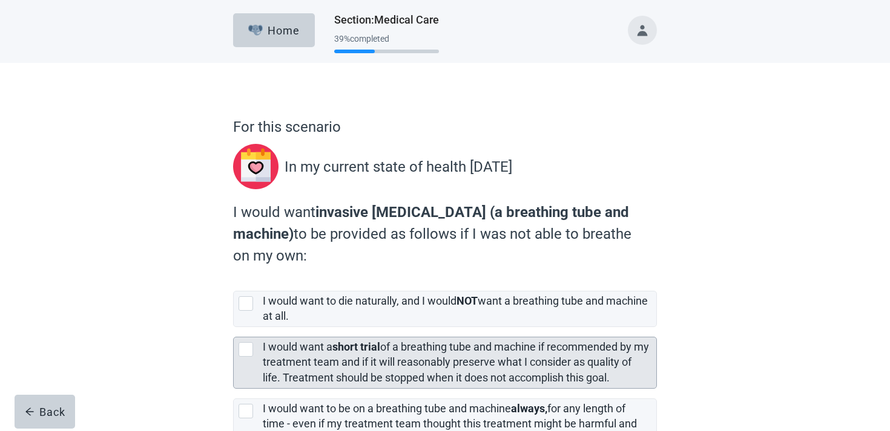
click at [377, 340] on div "I would want a short trial of a breathing tube and machine if recommended by my…" at bounding box center [456, 362] width 386 height 45
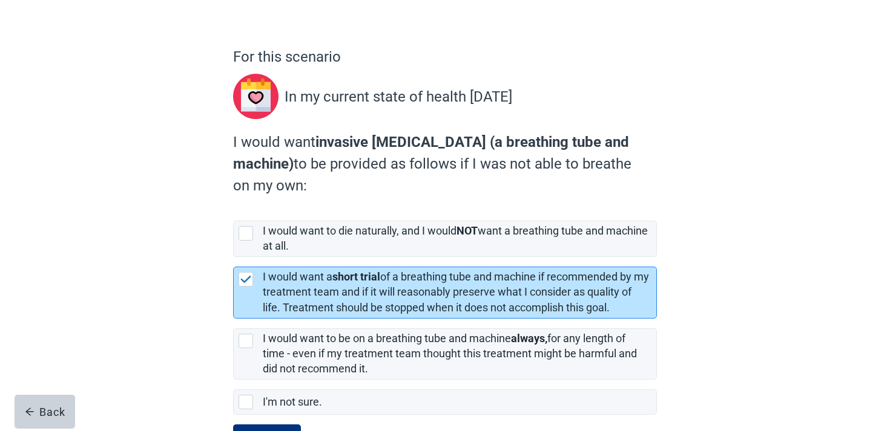
scroll to position [124, 0]
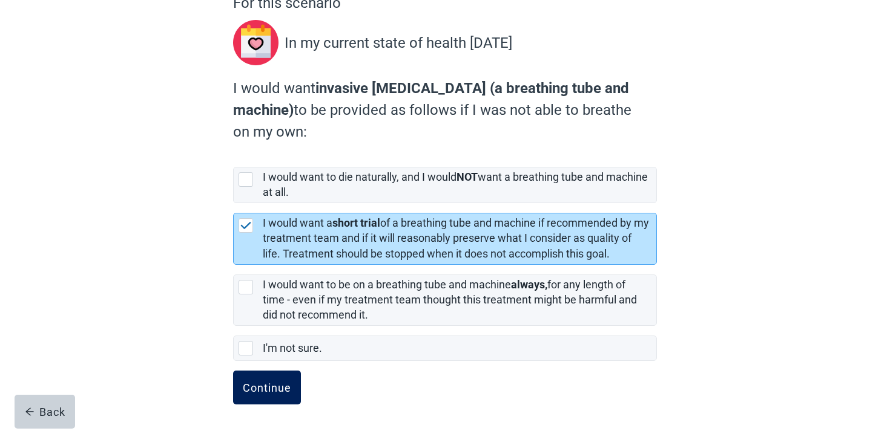
click at [290, 380] on button "Continue" at bounding box center [267, 388] width 68 height 34
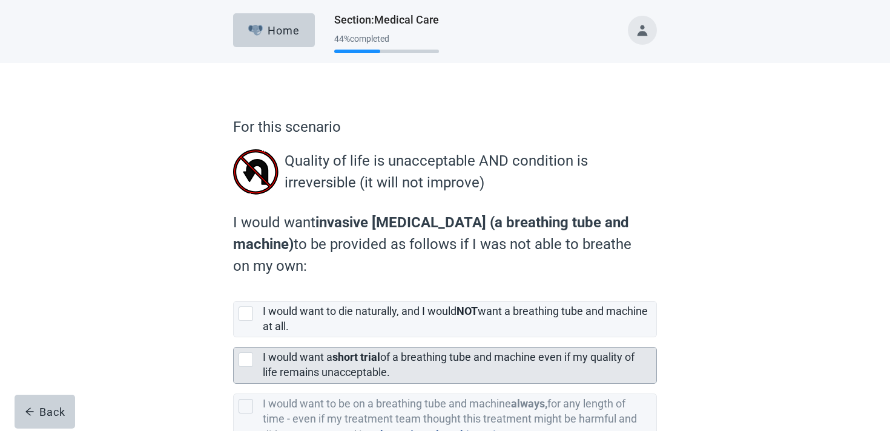
click at [331, 368] on label "I would want a short trial of a breathing tube and machine even if my quality o…" at bounding box center [449, 365] width 372 height 28
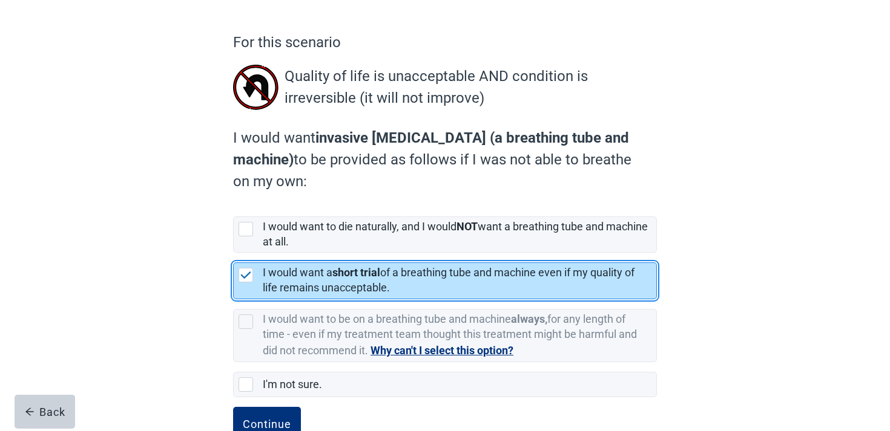
scroll to position [121, 0]
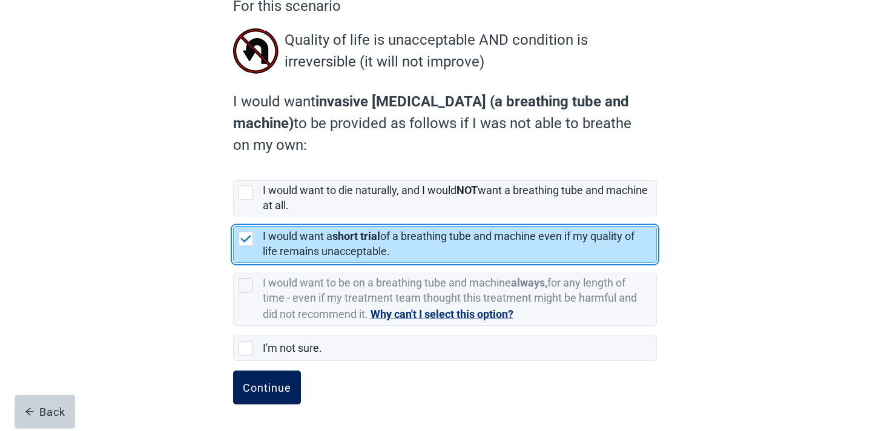
click at [260, 387] on div "Continue" at bounding box center [267, 388] width 48 height 12
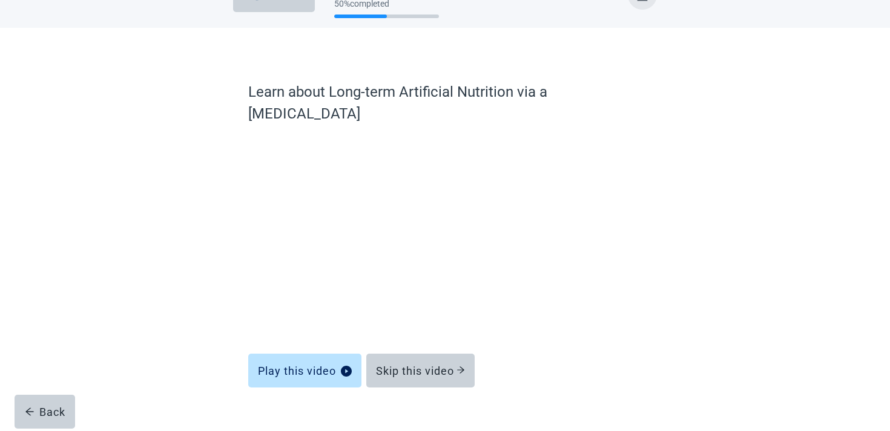
scroll to position [35, 0]
click at [450, 356] on button "Skip this video" at bounding box center [420, 371] width 108 height 34
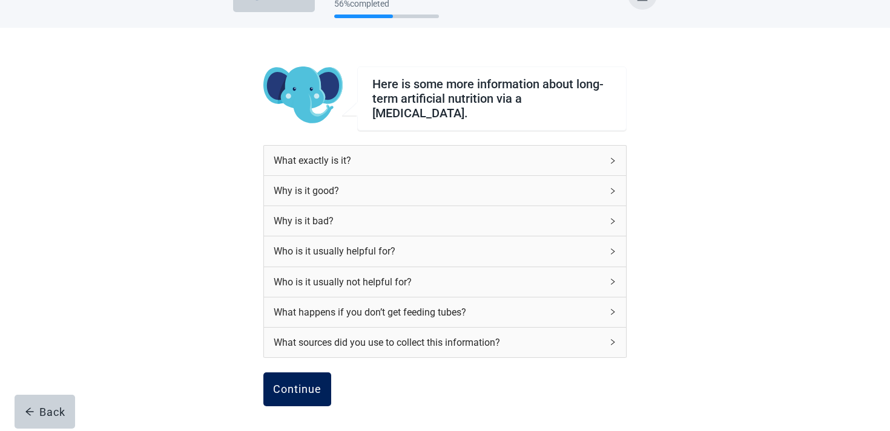
click at [307, 373] on button "Continue" at bounding box center [297, 390] width 68 height 34
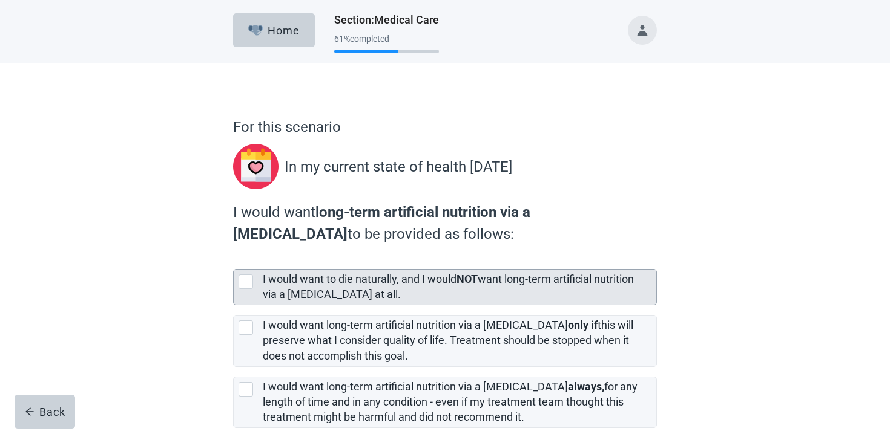
click at [341, 290] on label "I would want to die naturally, and I would NOT want long-term artificial nutrit…" at bounding box center [448, 287] width 371 height 28
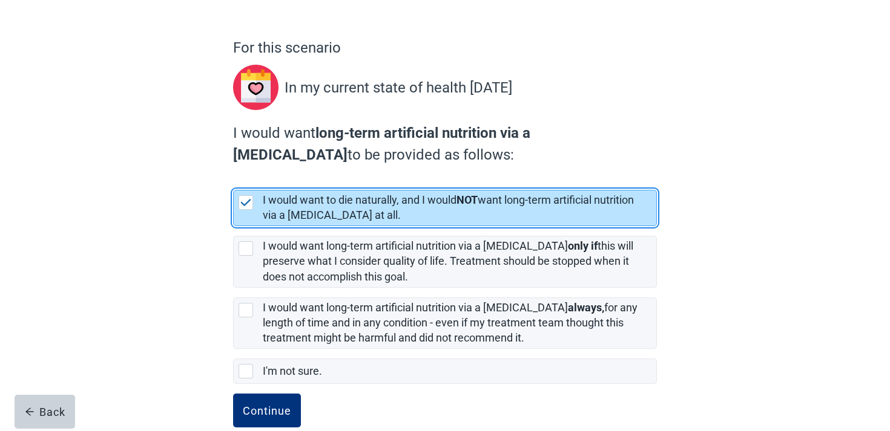
scroll to position [102, 0]
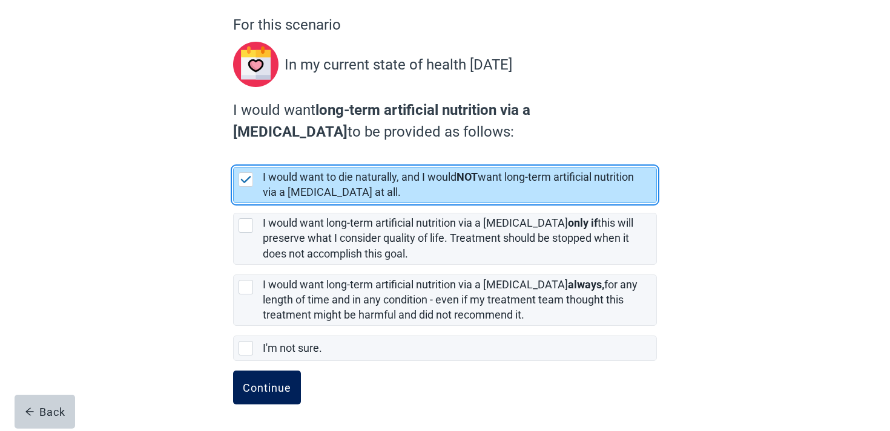
click at [277, 398] on button "Continue" at bounding box center [267, 388] width 68 height 34
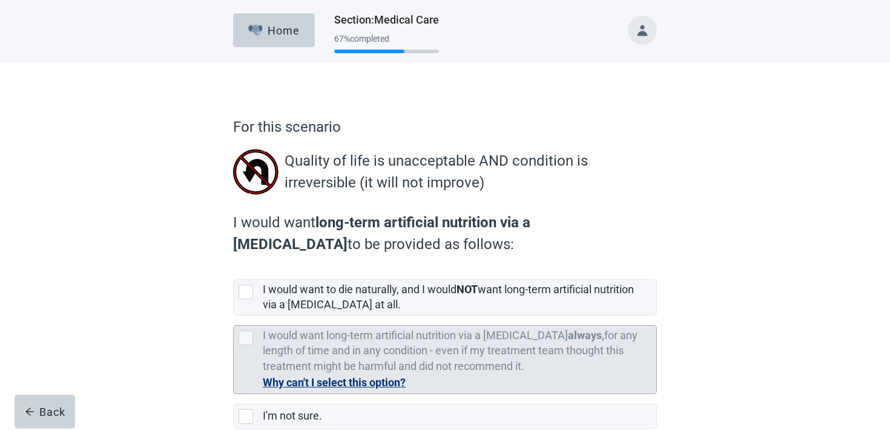
click at [333, 331] on label "I would want long-term artificial nutrition via a [MEDICAL_DATA] always, for an…" at bounding box center [450, 350] width 375 height 43
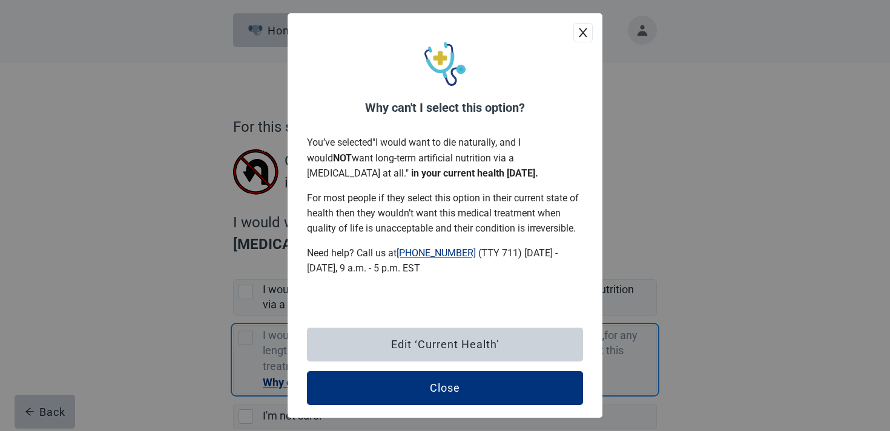
click at [338, 316] on div "Edit ‘Current Health’ Close" at bounding box center [444, 366] width 315 height 103
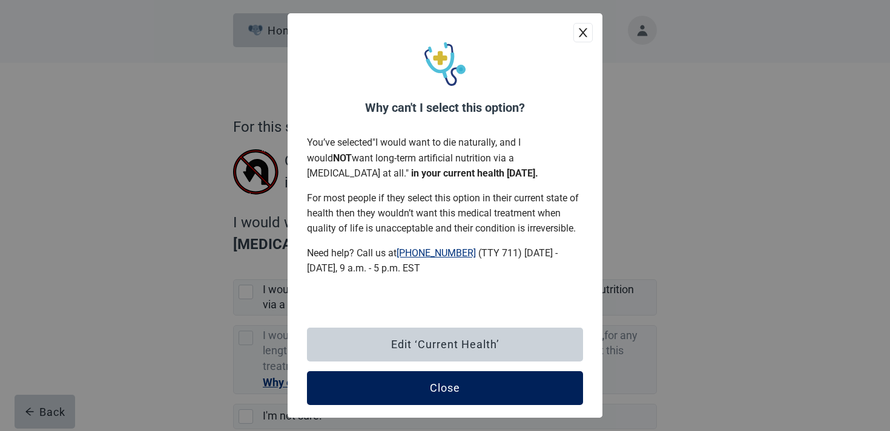
click at [384, 385] on button "Close" at bounding box center [445, 389] width 276 height 34
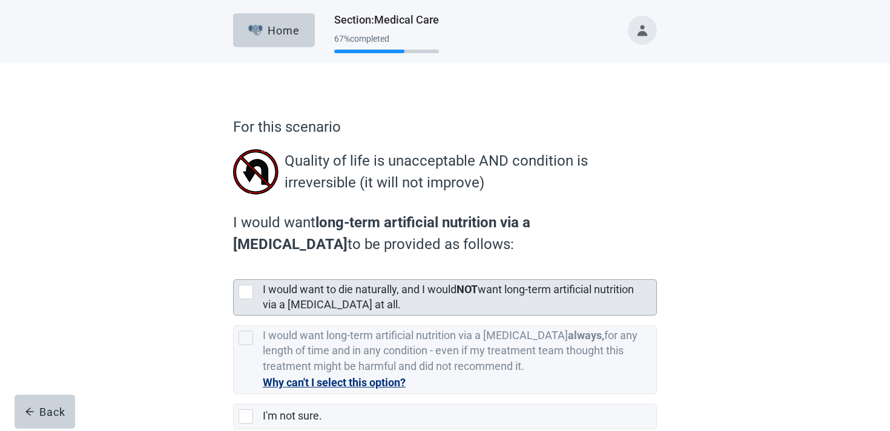
click at [361, 313] on div "I would want to die naturally, and I would NOT want long-term artificial nutrit…" at bounding box center [459, 297] width 393 height 35
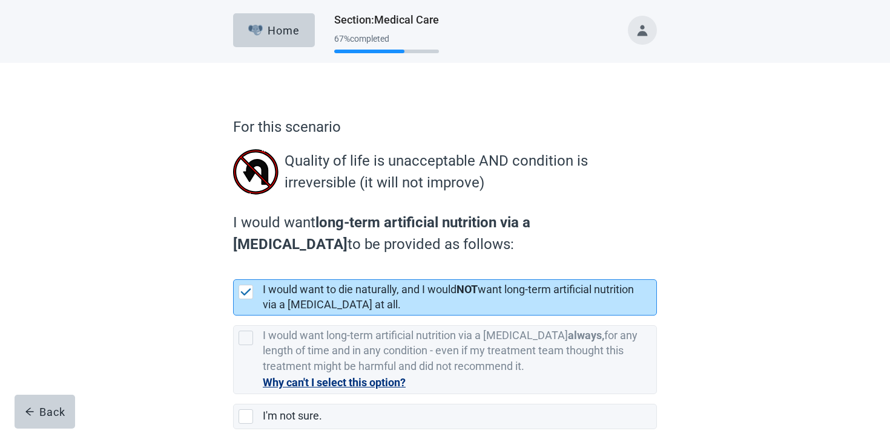
scroll to position [68, 0]
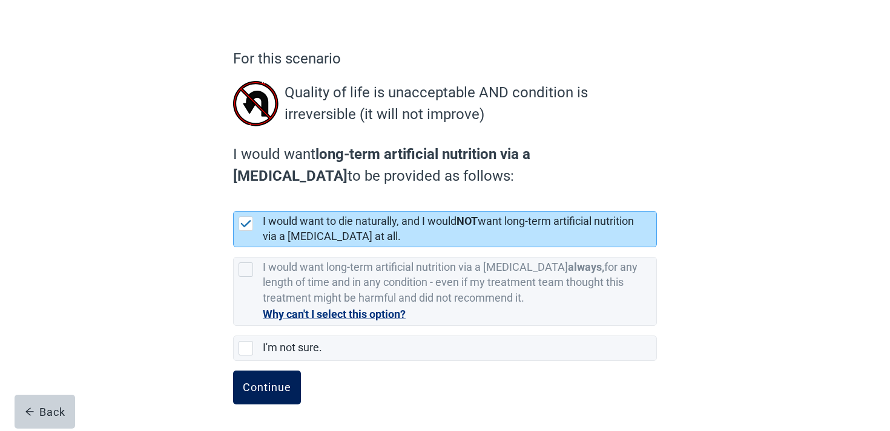
click at [280, 376] on button "Continue" at bounding box center [267, 388] width 68 height 34
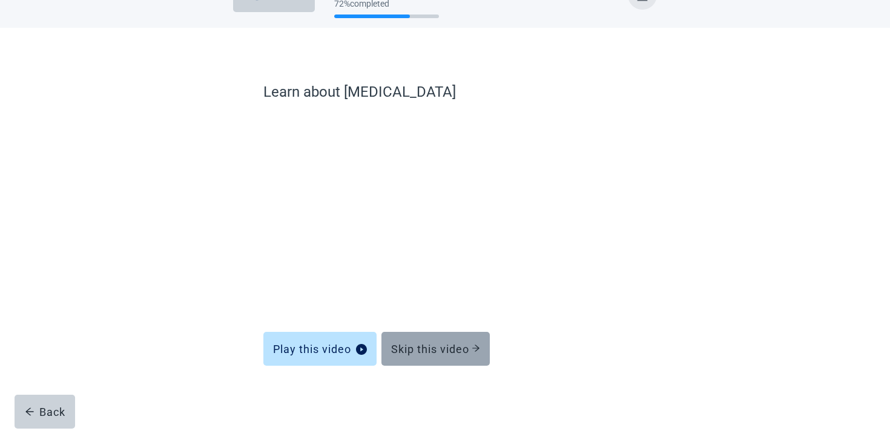
scroll to position [35, 0]
click at [439, 339] on button "Skip this video" at bounding box center [435, 349] width 108 height 34
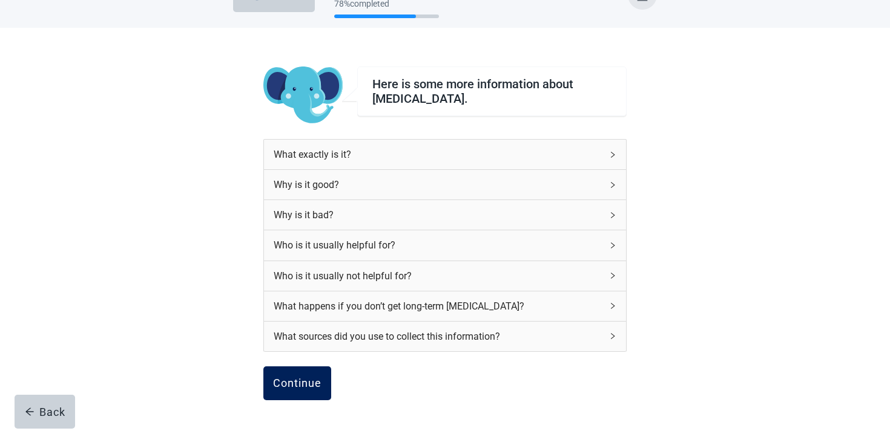
click at [320, 387] on div "Continue" at bounding box center [297, 384] width 48 height 12
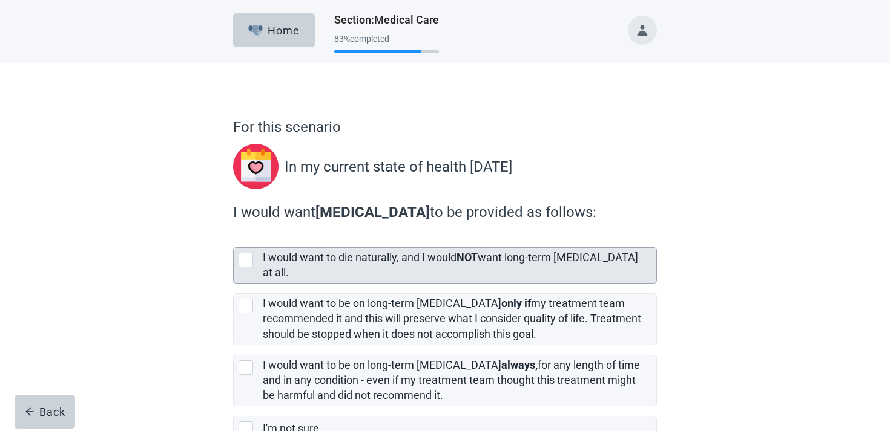
click at [389, 249] on div "I would want to die naturally, and I would NOT want long-term [MEDICAL_DATA] at…" at bounding box center [459, 265] width 393 height 35
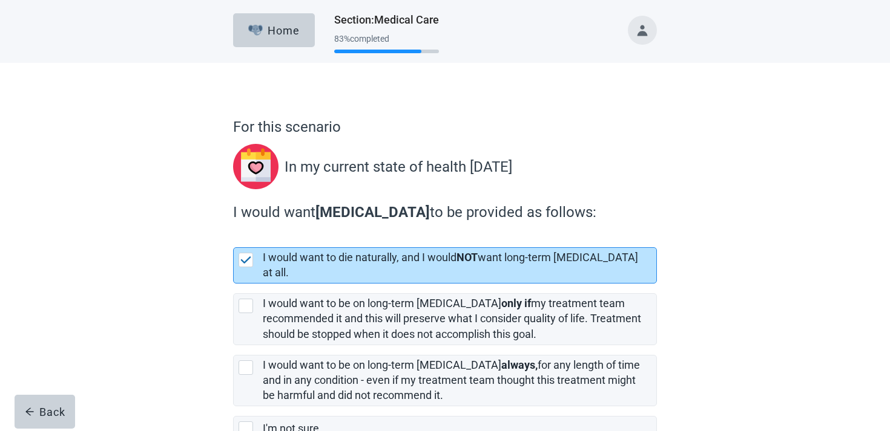
scroll to position [70, 0]
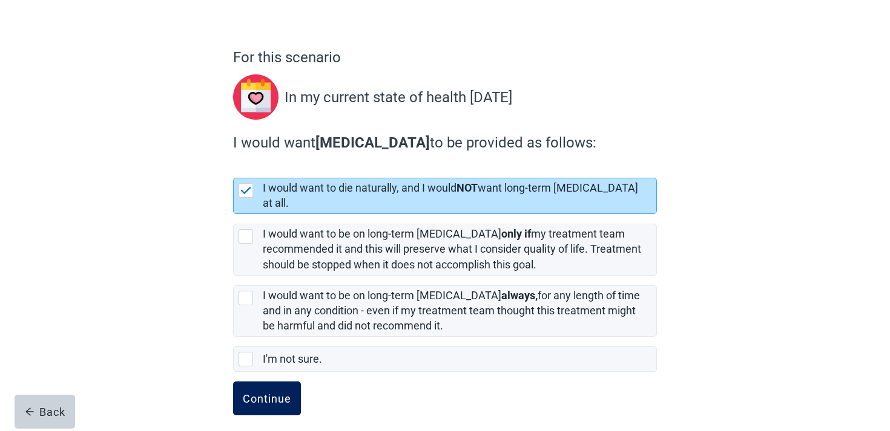
click at [277, 370] on form "For this scenario In my current state of health [DATE] I would want [MEDICAL_DA…" at bounding box center [445, 245] width 424 height 396
click at [270, 394] on button "Continue" at bounding box center [267, 399] width 68 height 34
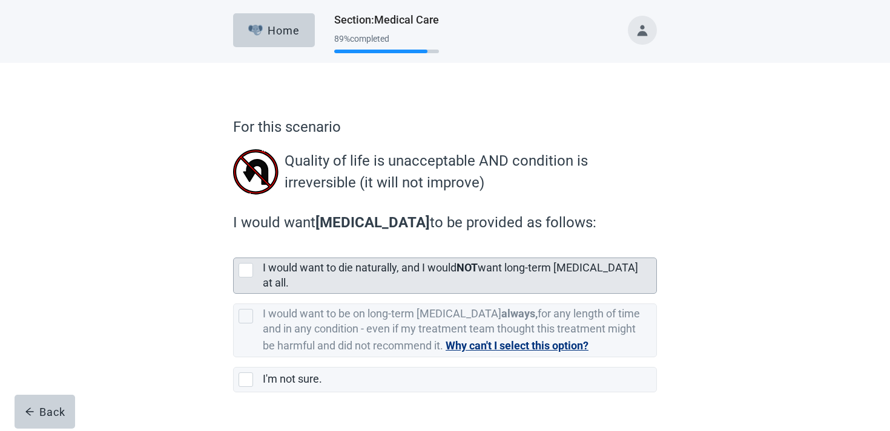
click at [349, 263] on div "I would want to die naturally, and I would NOT want long-term [MEDICAL_DATA] at…" at bounding box center [456, 276] width 386 height 30
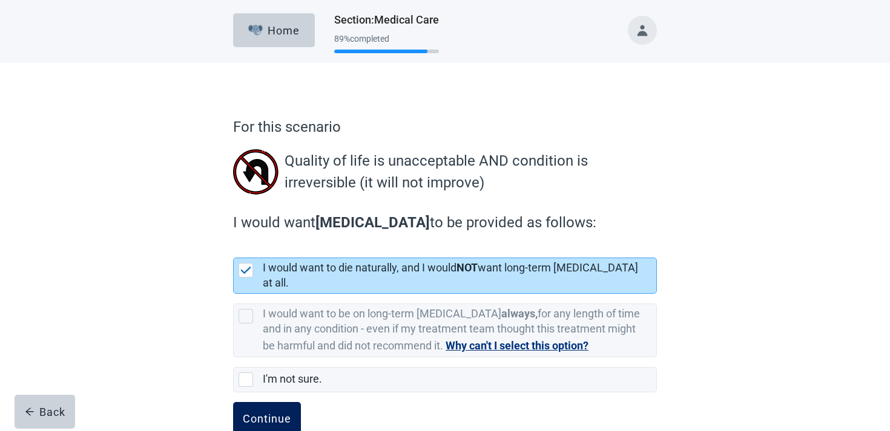
click at [259, 413] on div "Continue" at bounding box center [267, 419] width 48 height 12
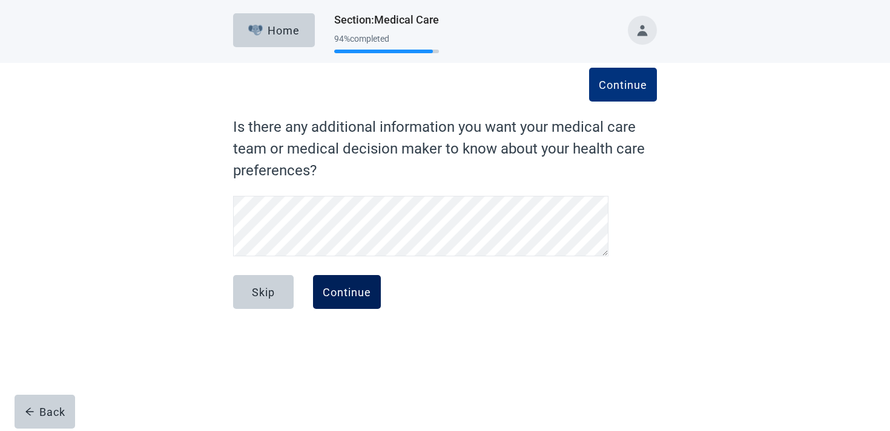
click at [350, 288] on div "Continue" at bounding box center [347, 292] width 48 height 12
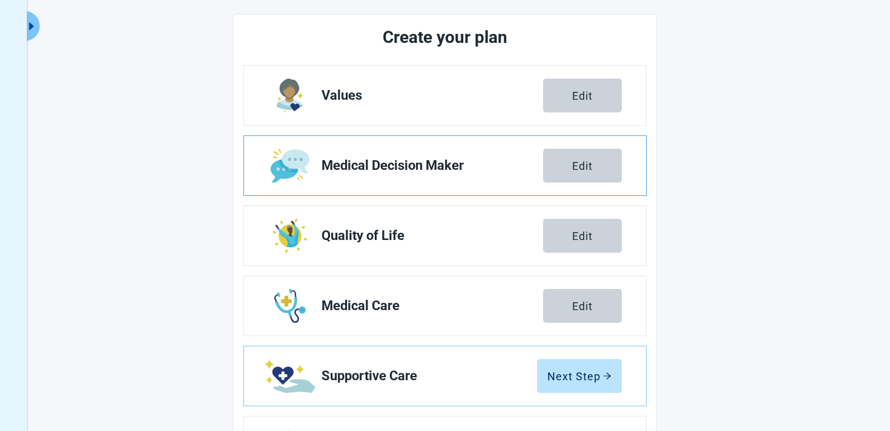
scroll to position [212, 0]
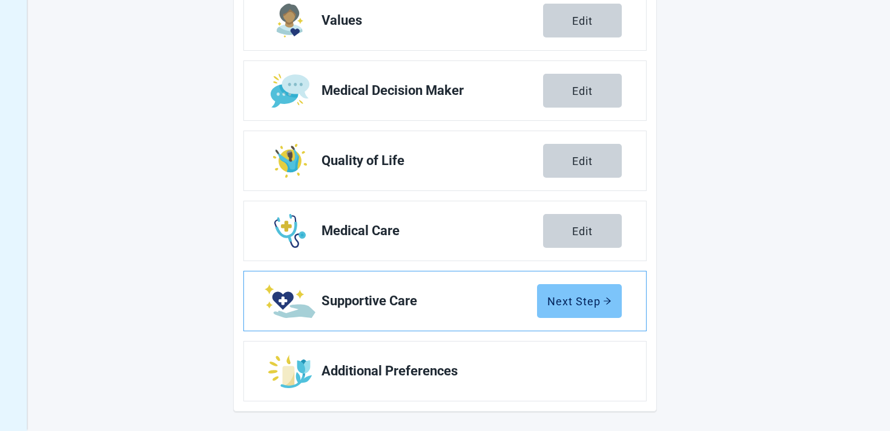
click at [563, 310] on button "Next Step" at bounding box center [579, 301] width 85 height 34
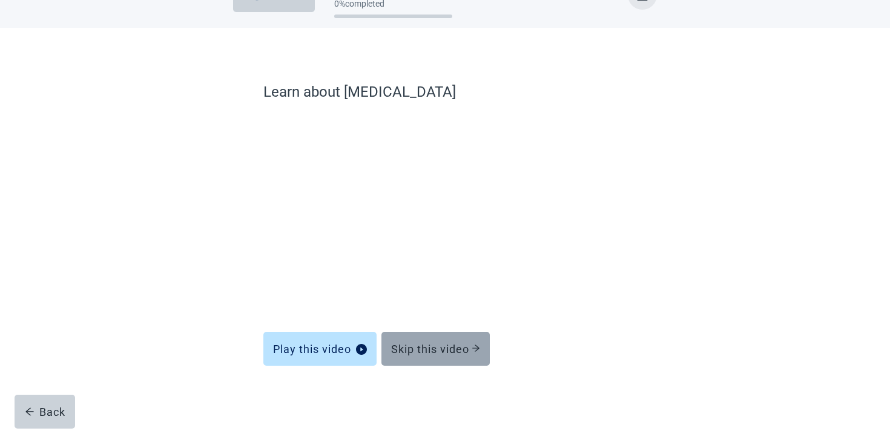
click at [443, 364] on button "Skip this video" at bounding box center [435, 349] width 108 height 34
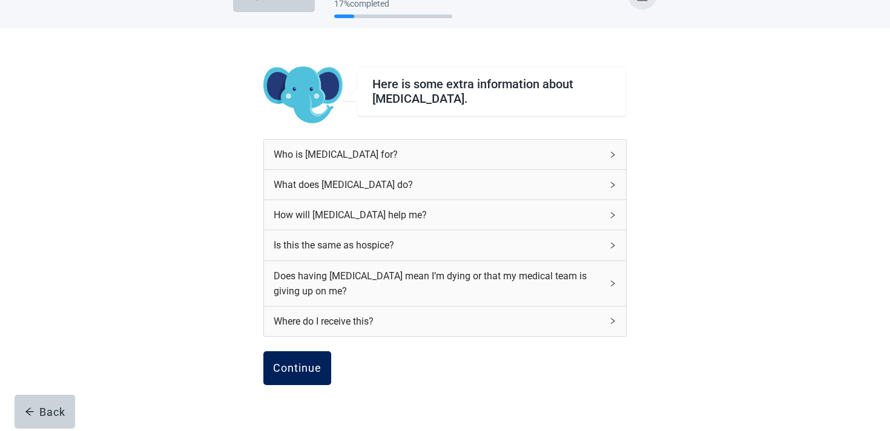
click at [310, 382] on button "Continue" at bounding box center [297, 369] width 68 height 34
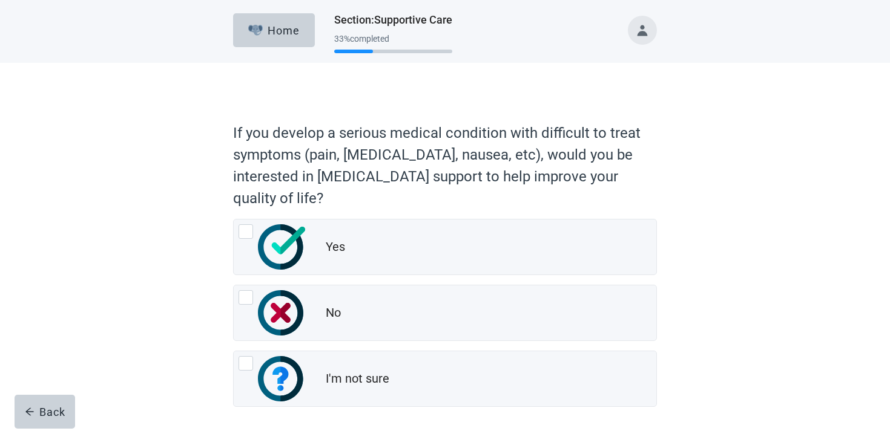
click at [310, 382] on div "I'm not sure" at bounding box center [445, 379] width 422 height 55
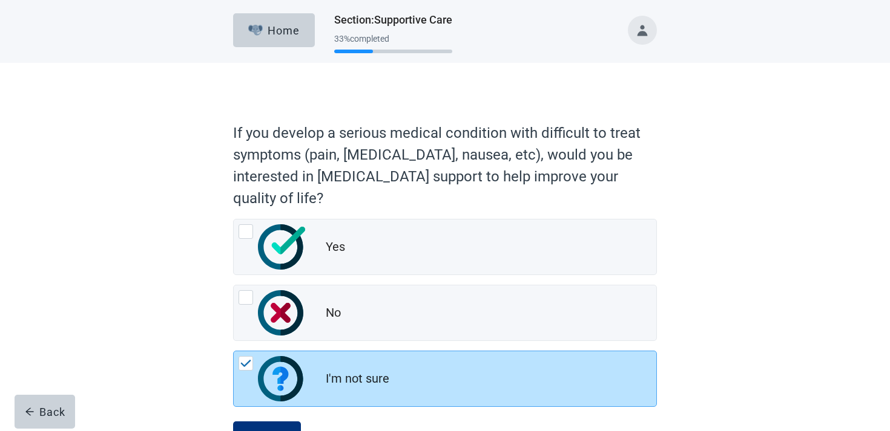
scroll to position [51, 0]
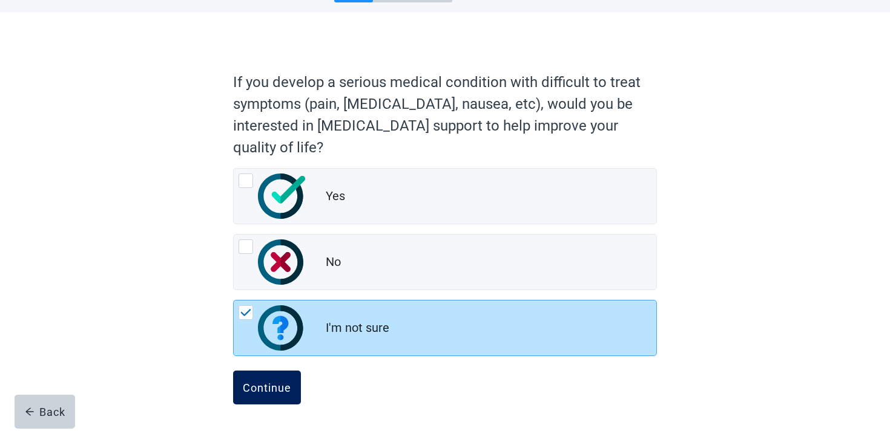
click at [278, 385] on div "Continue" at bounding box center [267, 388] width 48 height 12
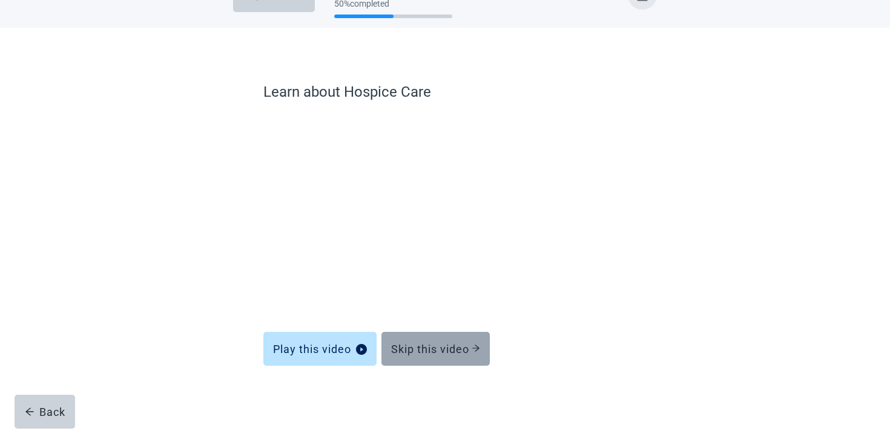
scroll to position [35, 0]
click at [402, 334] on button "Skip this video" at bounding box center [435, 349] width 108 height 34
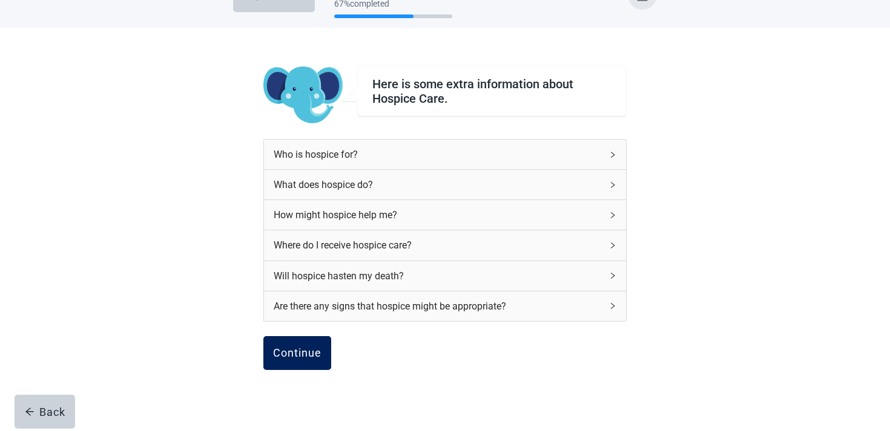
click at [289, 372] on div "Continue" at bounding box center [444, 366] width 363 height 61
click at [296, 348] on div "Continue" at bounding box center [297, 353] width 48 height 12
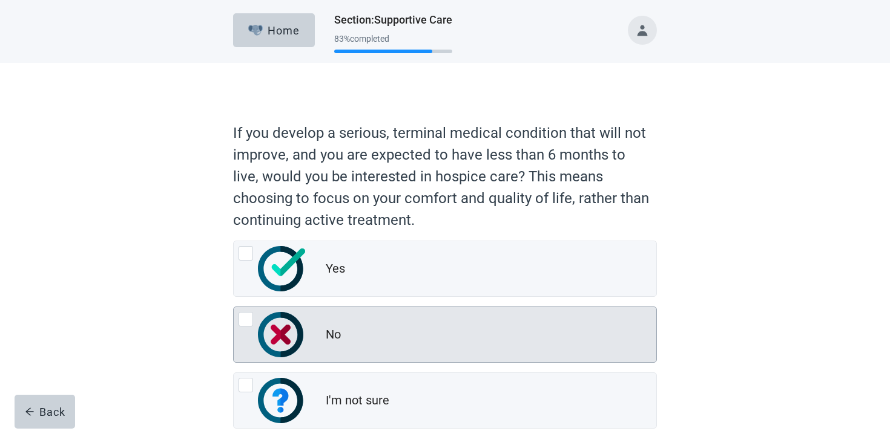
click at [324, 338] on div "No" at bounding box center [445, 334] width 422 height 55
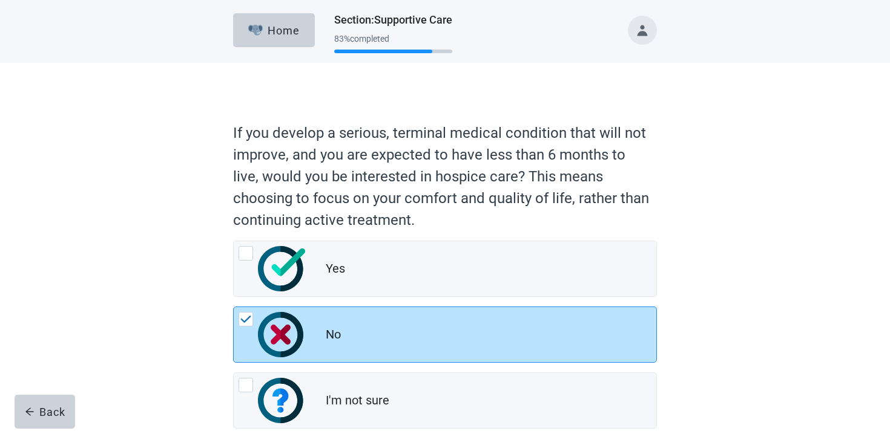
scroll to position [73, 0]
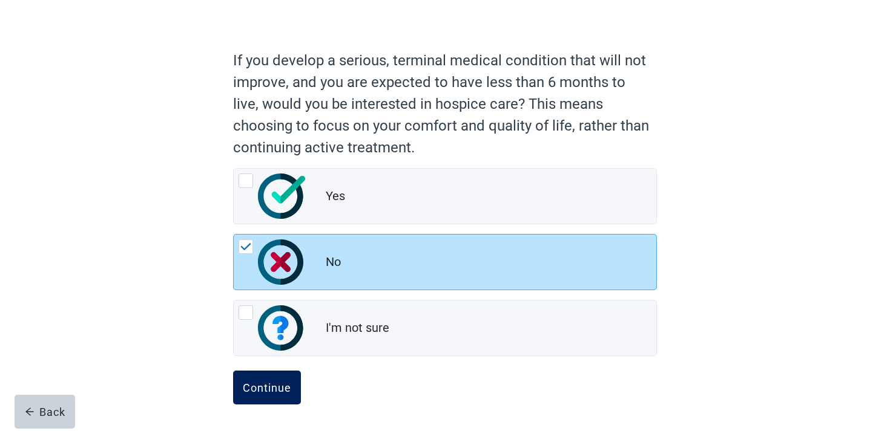
click at [272, 378] on button "Continue" at bounding box center [267, 388] width 68 height 34
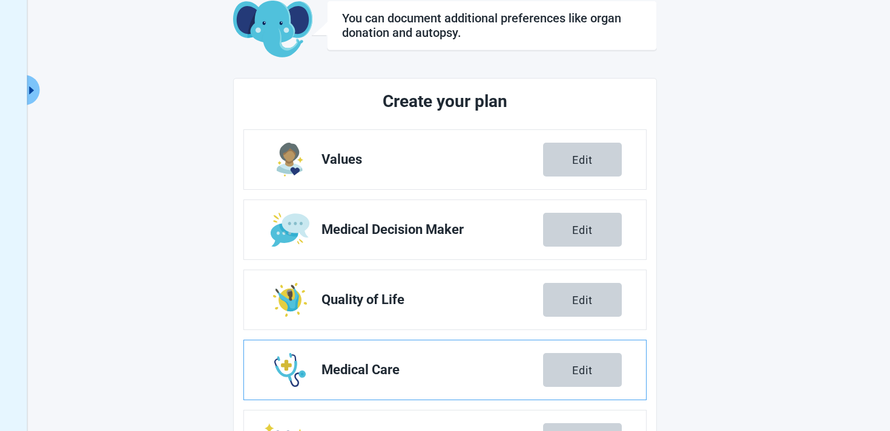
scroll to position [212, 0]
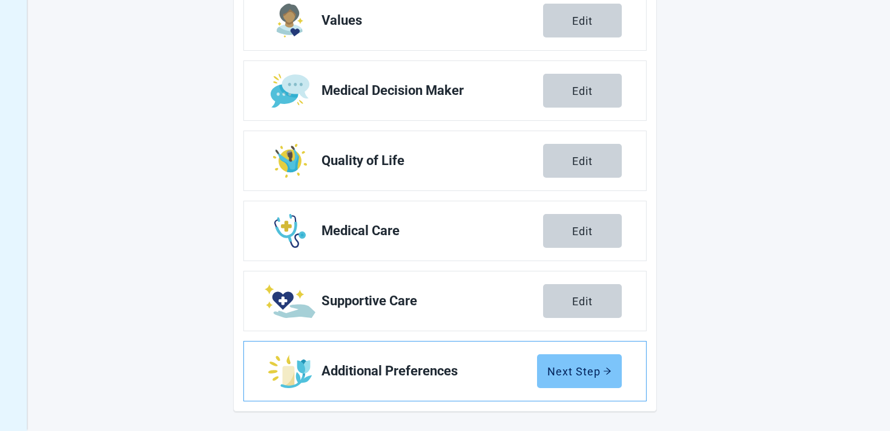
click at [559, 356] on button "Next Step" at bounding box center [579, 372] width 85 height 34
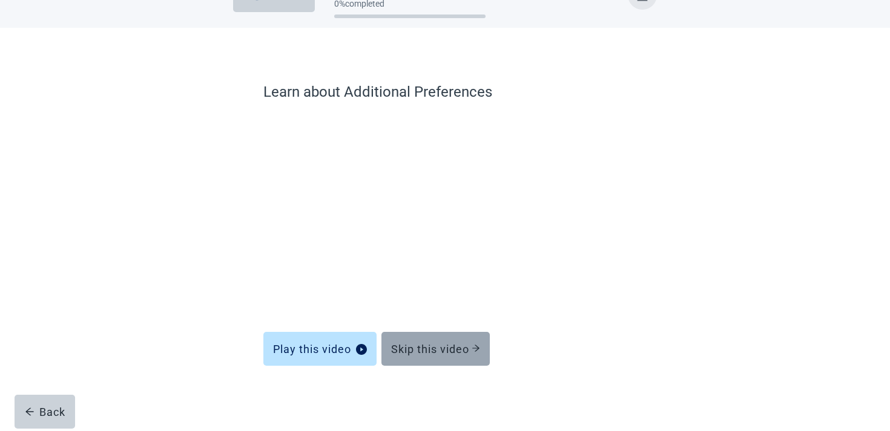
click at [439, 364] on button "Skip this video" at bounding box center [435, 349] width 108 height 34
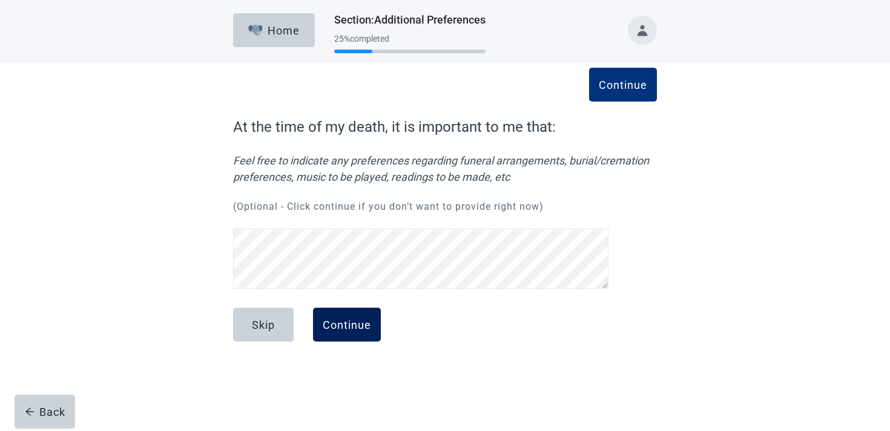
click at [336, 337] on button "Continue" at bounding box center [347, 325] width 68 height 34
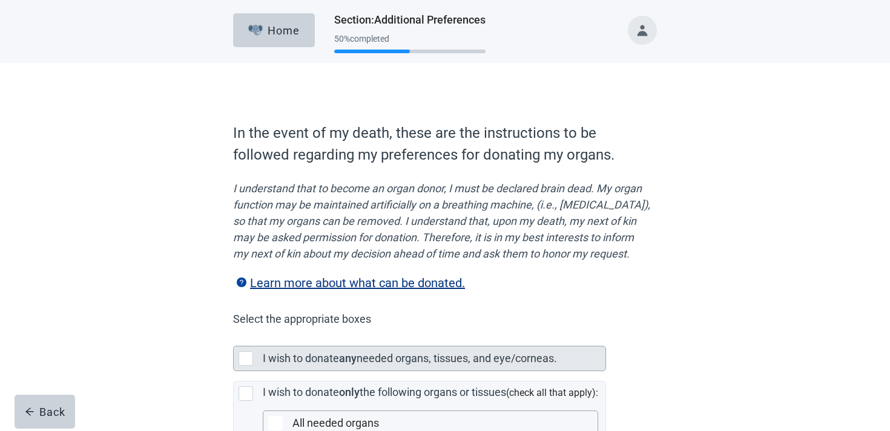
click at [338, 364] on div "I wish to donate any needed organs, tissues, and eye/corneas." at bounding box center [434, 359] width 343 height 24
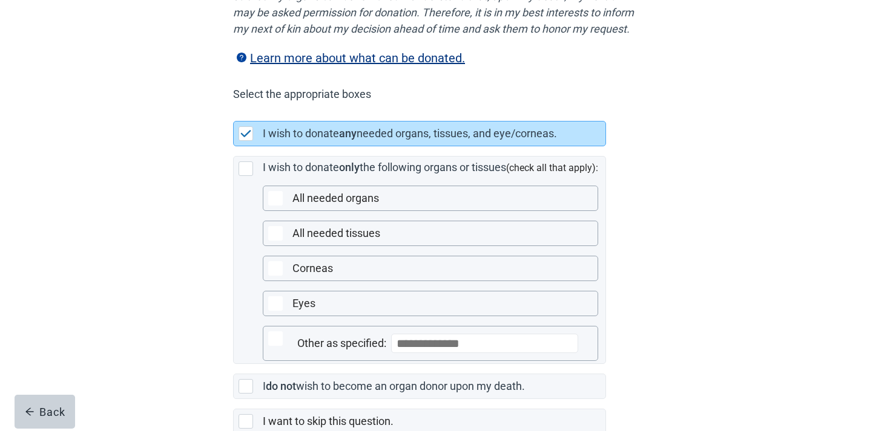
scroll to position [315, 0]
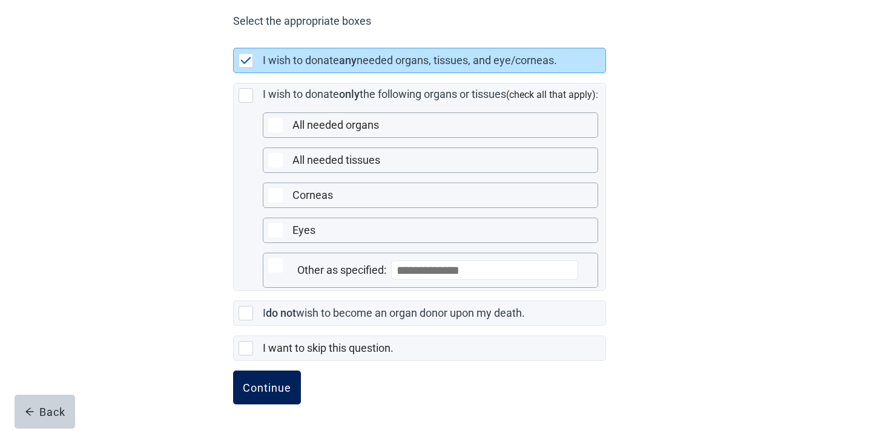
click at [294, 393] on button "Continue" at bounding box center [267, 388] width 68 height 34
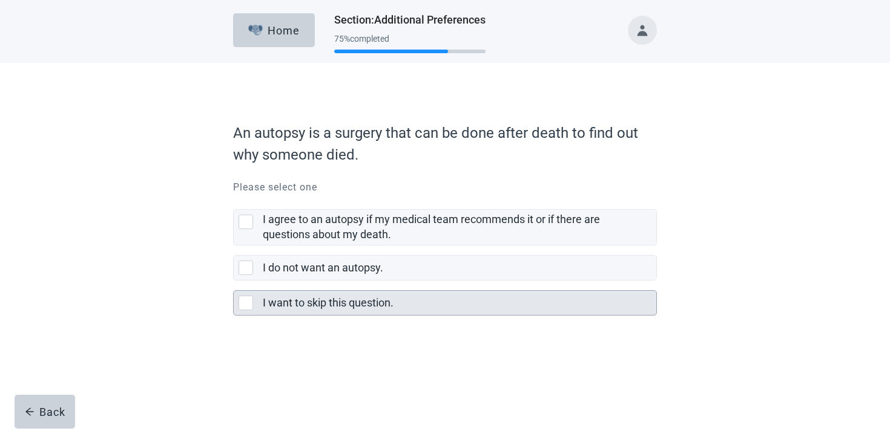
click at [353, 293] on div "I want to skip this question." at bounding box center [459, 303] width 393 height 24
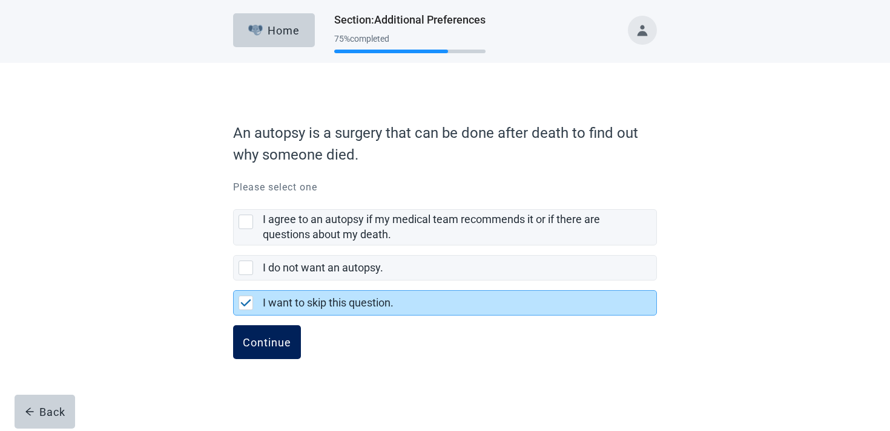
click at [268, 355] on button "Continue" at bounding box center [267, 343] width 68 height 34
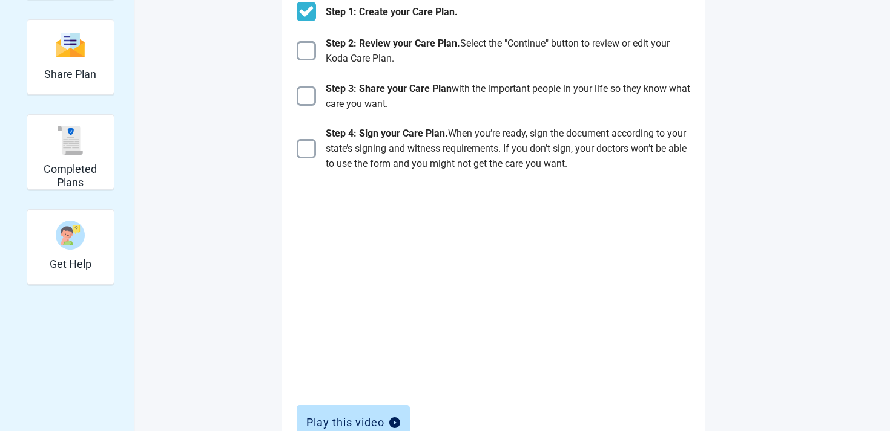
scroll to position [58, 0]
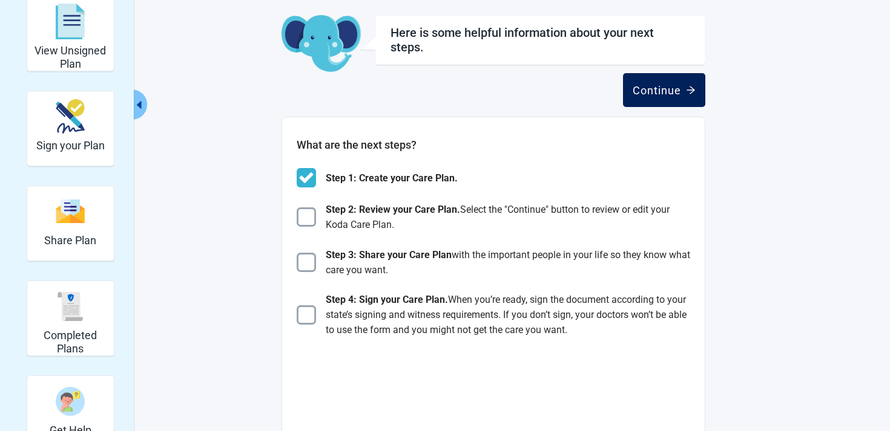
click at [668, 86] on div "Continue" at bounding box center [663, 90] width 63 height 12
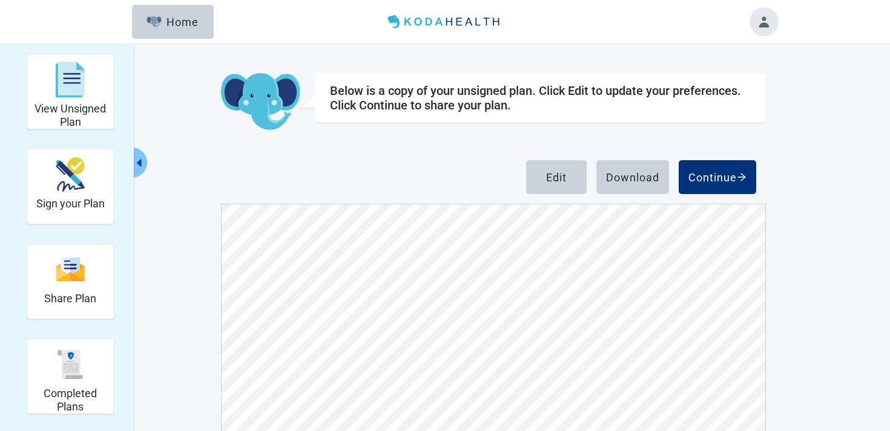
click at [485, 148] on div "Below is a copy of your unsigned plan. Click Edit to update your preferences. C…" at bounding box center [493, 311] width 545 height 477
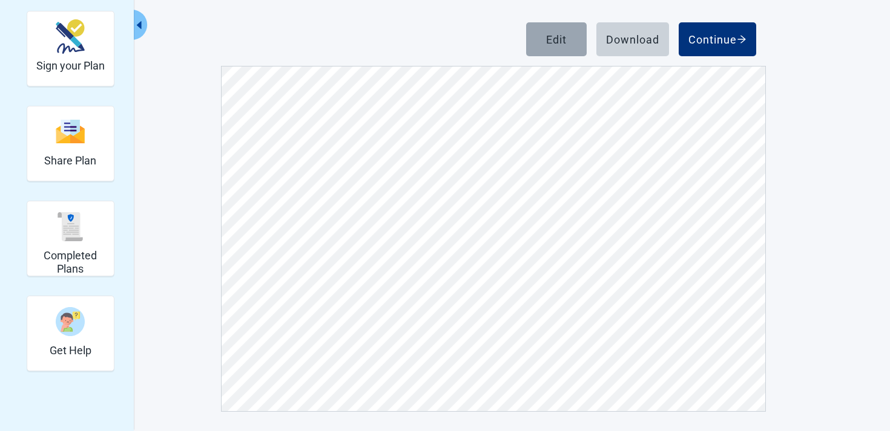
scroll to position [1049, 0]
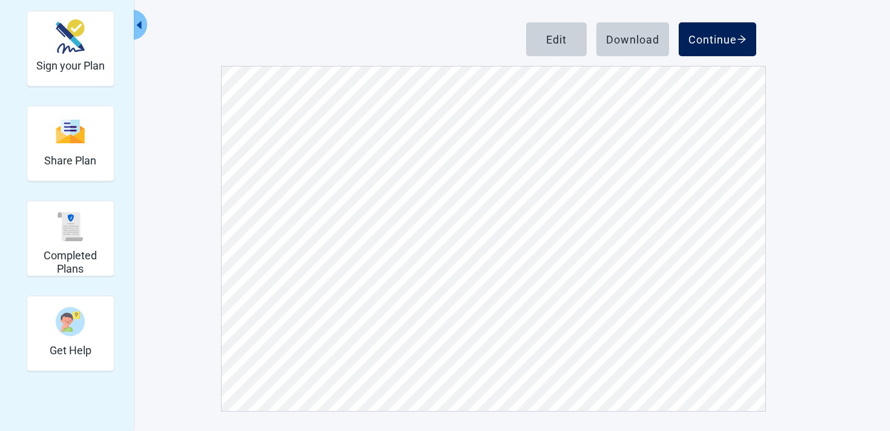
click at [718, 47] on button "Continue" at bounding box center [716, 39] width 77 height 34
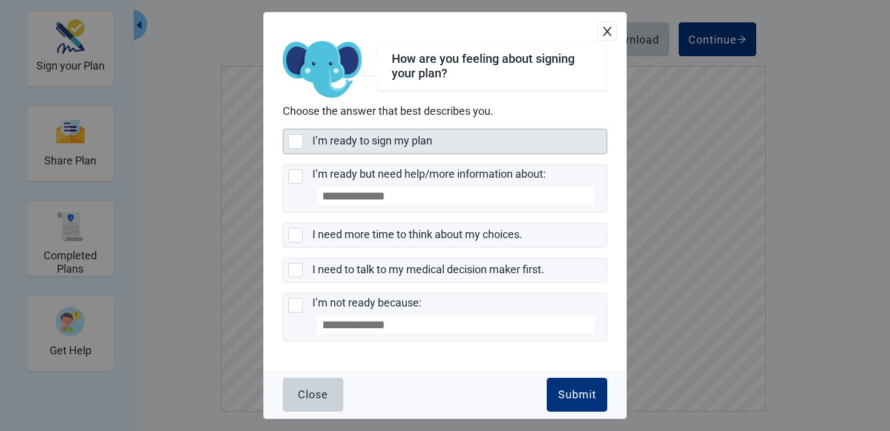
click at [470, 142] on div "I’m ready to sign my plan" at bounding box center [455, 141] width 287 height 15
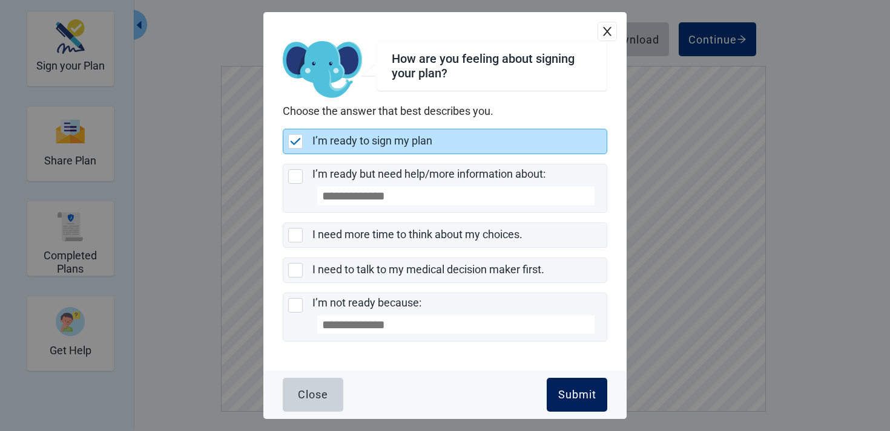
click at [591, 396] on div "Submit" at bounding box center [577, 395] width 38 height 12
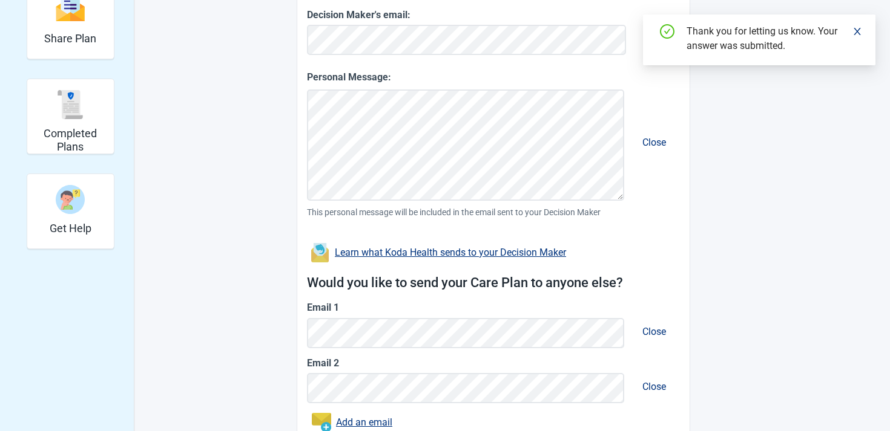
scroll to position [359, 0]
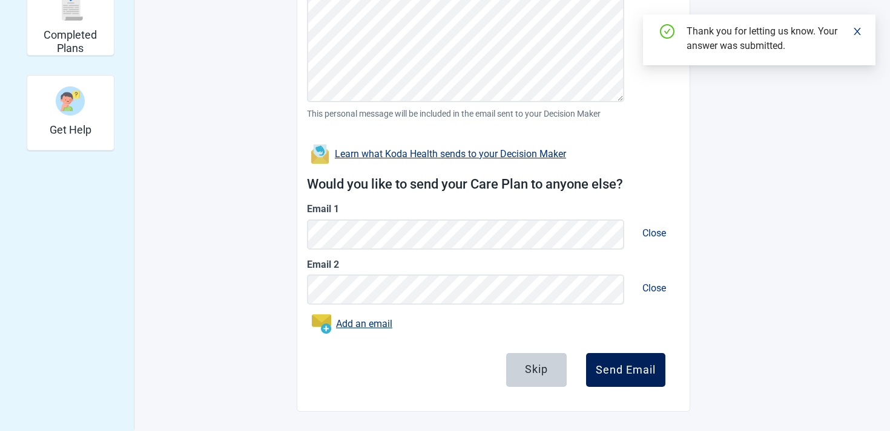
click at [621, 359] on button "Send Email" at bounding box center [625, 370] width 79 height 34
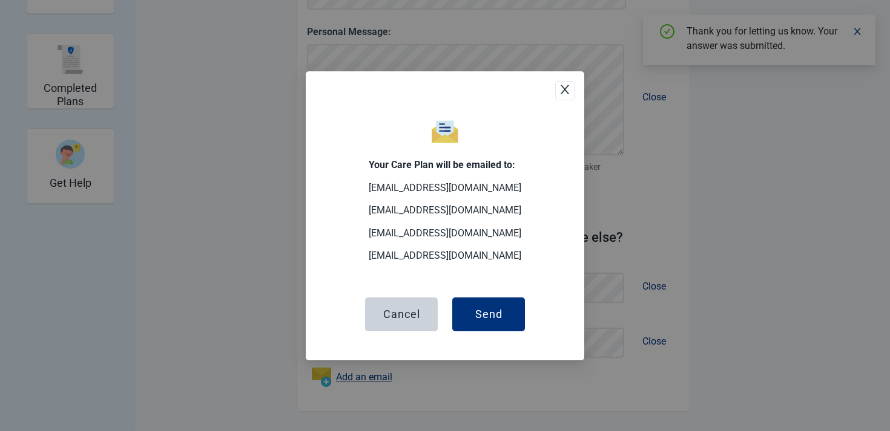
scroll to position [306, 0]
click at [486, 316] on div "Send" at bounding box center [488, 314] width 27 height 12
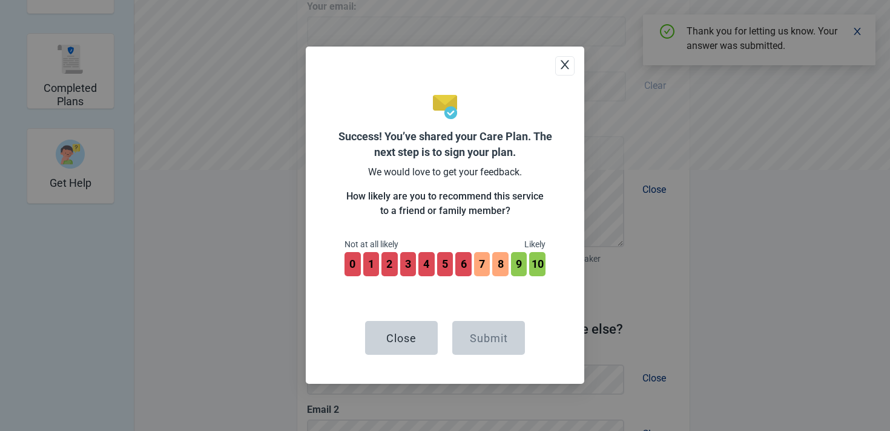
scroll to position [398, 0]
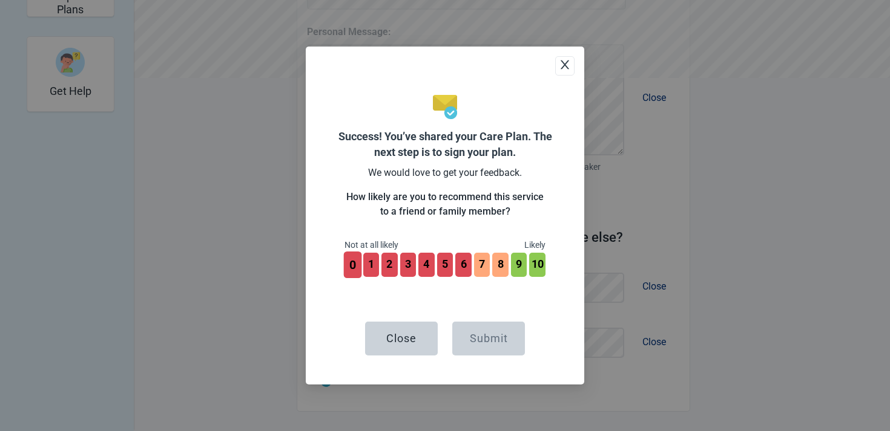
click at [353, 263] on button "0" at bounding box center [353, 265] width 18 height 27
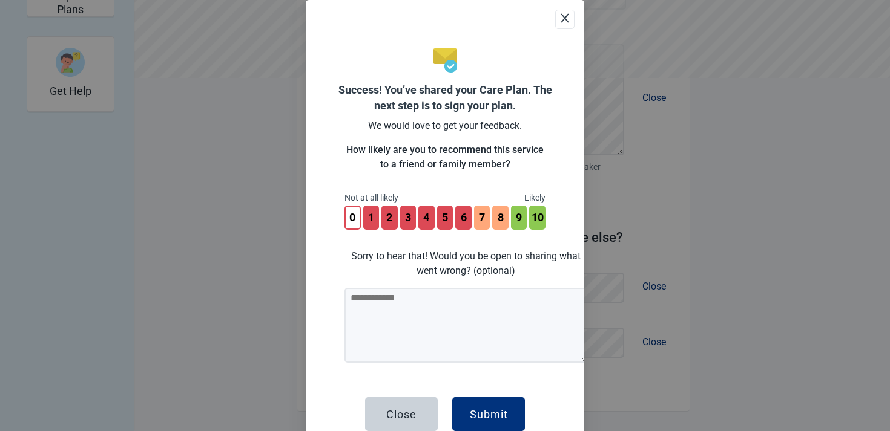
scroll to position [29, 0]
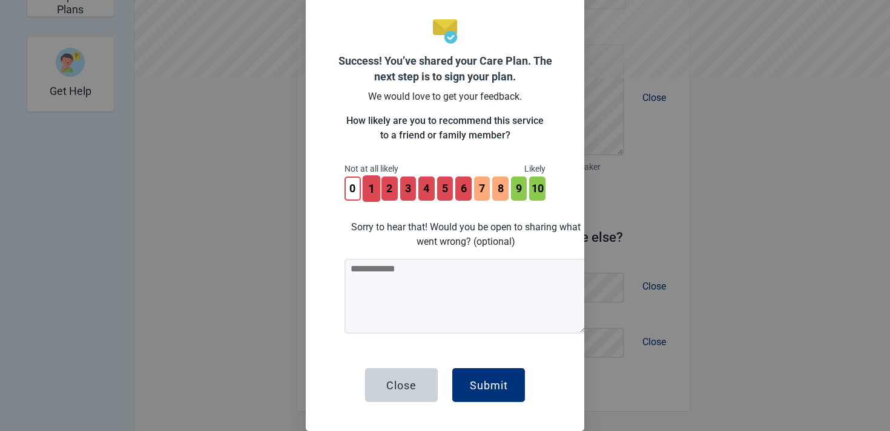
click at [370, 197] on button "1" at bounding box center [371, 188] width 18 height 27
click at [389, 194] on button "2" at bounding box center [390, 188] width 18 height 27
click at [409, 192] on button "3" at bounding box center [408, 188] width 18 height 27
click at [430, 192] on button "4" at bounding box center [427, 188] width 18 height 27
click at [447, 194] on button "5" at bounding box center [445, 188] width 18 height 27
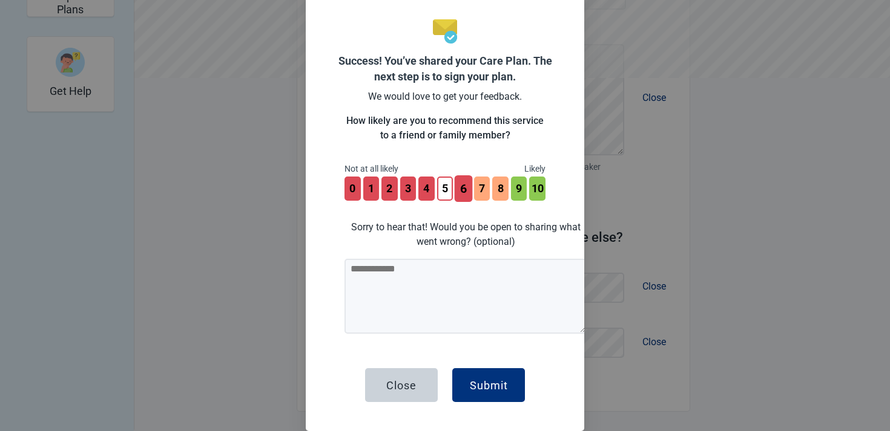
click at [465, 194] on button "6" at bounding box center [463, 188] width 18 height 27
click at [498, 193] on button "8" at bounding box center [500, 188] width 18 height 27
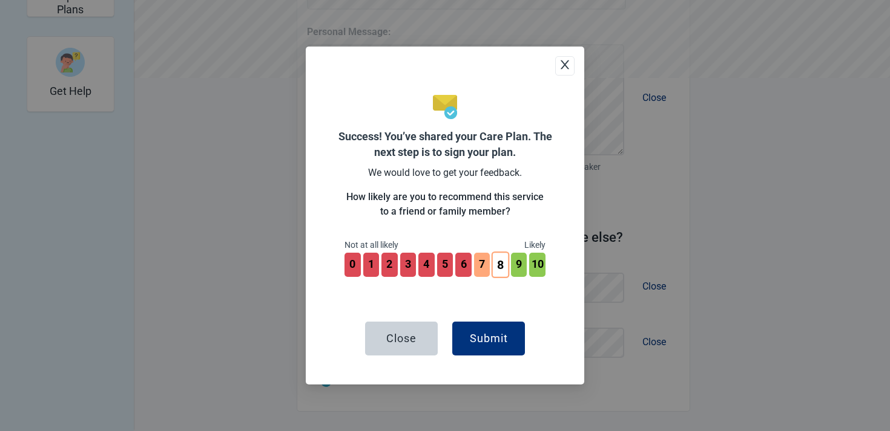
scroll to position [0, 0]
click at [476, 259] on button "7" at bounding box center [482, 265] width 18 height 27
click at [518, 265] on button "9" at bounding box center [519, 265] width 18 height 27
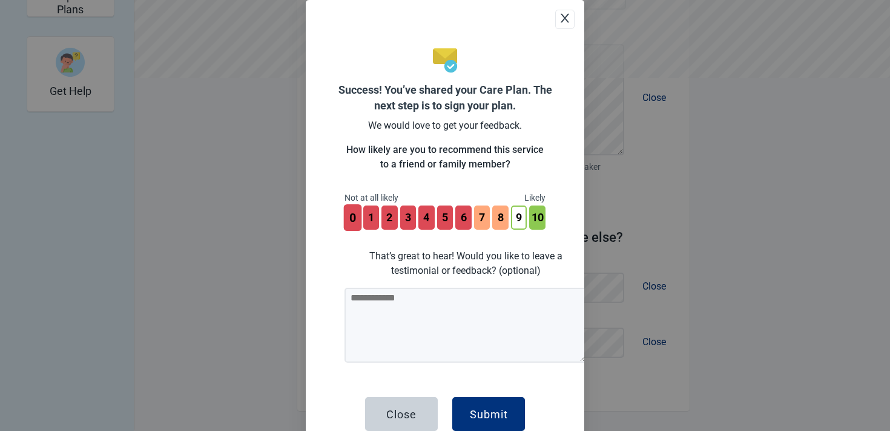
click at [354, 217] on button "0" at bounding box center [353, 218] width 18 height 27
click at [375, 214] on button "1" at bounding box center [371, 218] width 18 height 27
click at [391, 217] on button "2" at bounding box center [390, 218] width 18 height 27
click at [408, 220] on button "3" at bounding box center [408, 218] width 18 height 27
click at [425, 221] on button "4" at bounding box center [427, 218] width 18 height 27
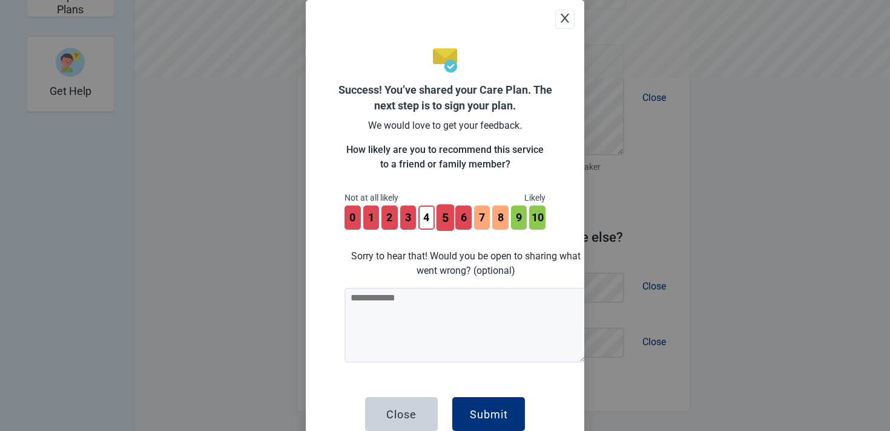
click at [447, 221] on button "5" at bounding box center [445, 218] width 18 height 27
click at [456, 221] on button "6" at bounding box center [463, 218] width 18 height 27
click at [496, 219] on button "8" at bounding box center [500, 218] width 18 height 27
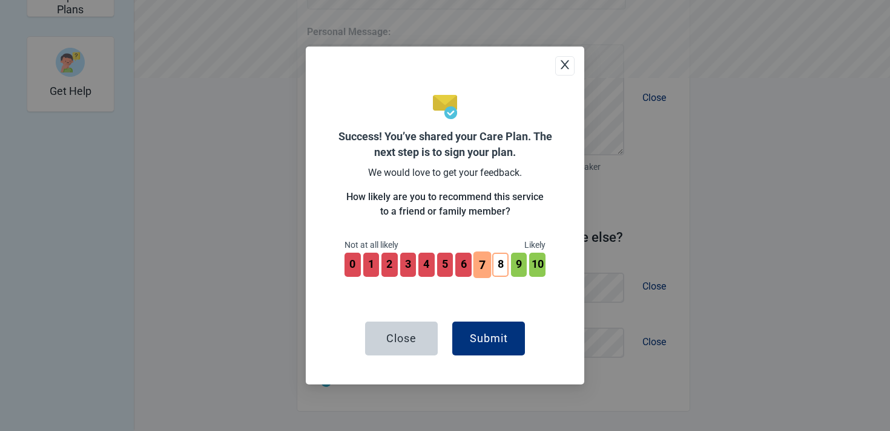
click at [483, 263] on button "7" at bounding box center [482, 265] width 18 height 27
click at [421, 264] on button "4" at bounding box center [427, 265] width 18 height 27
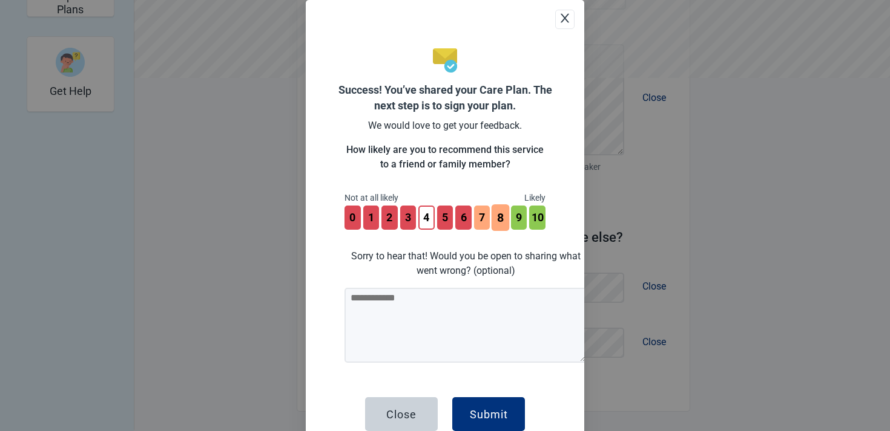
click at [494, 223] on button "8" at bounding box center [500, 218] width 18 height 27
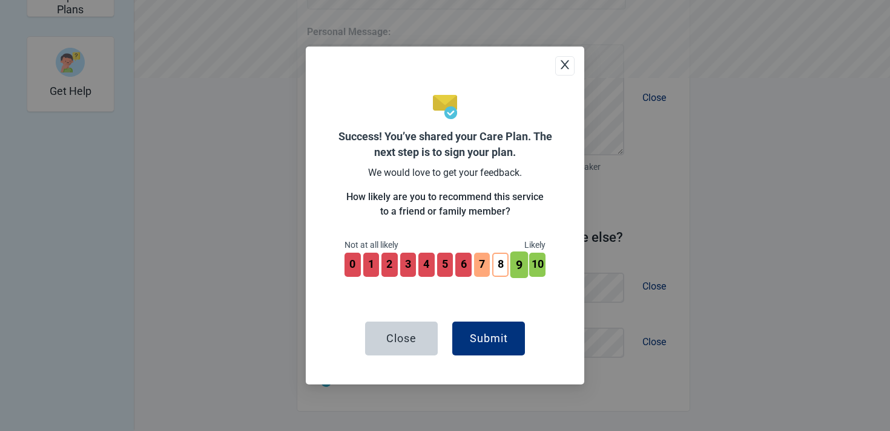
click at [519, 261] on button "9" at bounding box center [519, 265] width 18 height 27
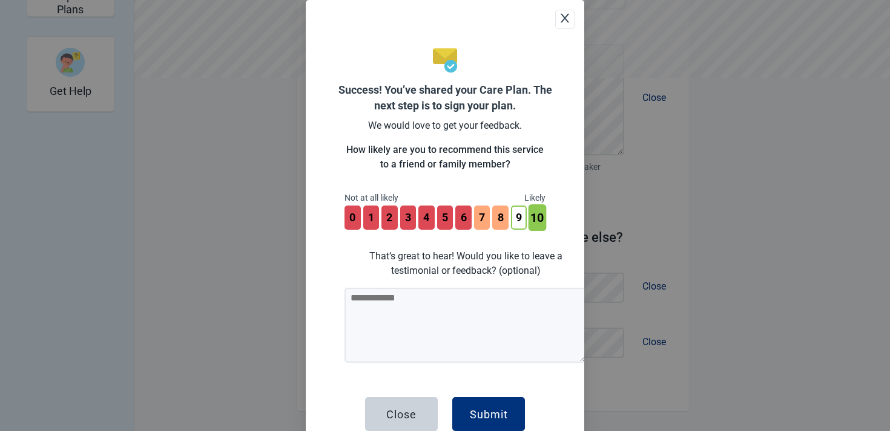
click at [536, 213] on button "10" at bounding box center [537, 218] width 18 height 27
click at [527, 213] on div "0 That’s great to hear! Would you like to leave a testimonial or feedback? (opt…" at bounding box center [444, 220] width 201 height 29
click at [525, 213] on button "9" at bounding box center [519, 218] width 18 height 27
click at [538, 213] on button "10" at bounding box center [537, 218] width 18 height 27
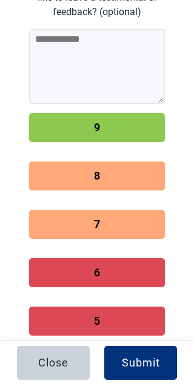
scroll to position [356, 0]
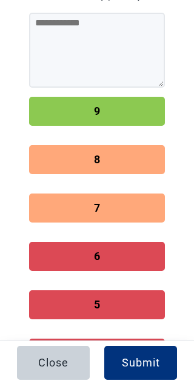
click at [84, 250] on button "6" at bounding box center [97, 256] width 136 height 29
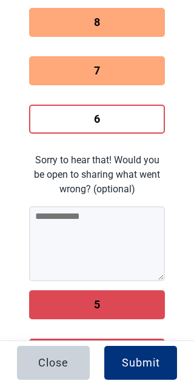
scroll to position [381, 0]
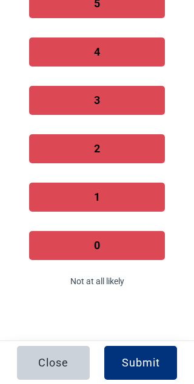
click at [99, 245] on button "0" at bounding box center [97, 245] width 136 height 29
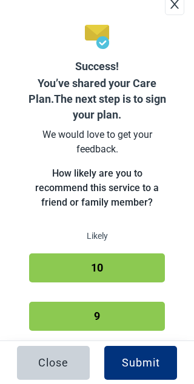
scroll to position [137, 0]
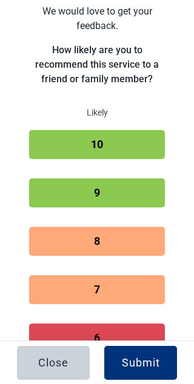
click at [93, 253] on button "8" at bounding box center [97, 241] width 136 height 29
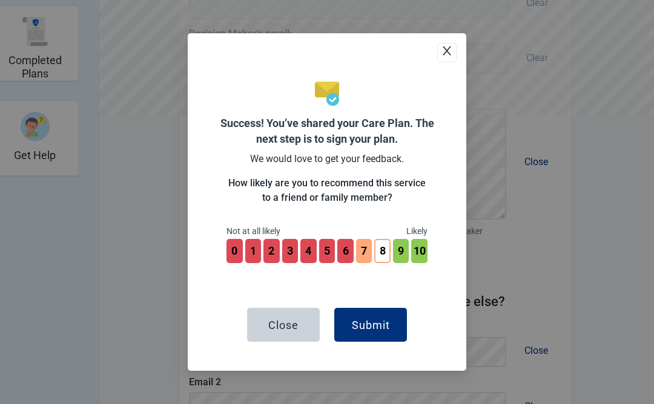
scroll to position [352, 0]
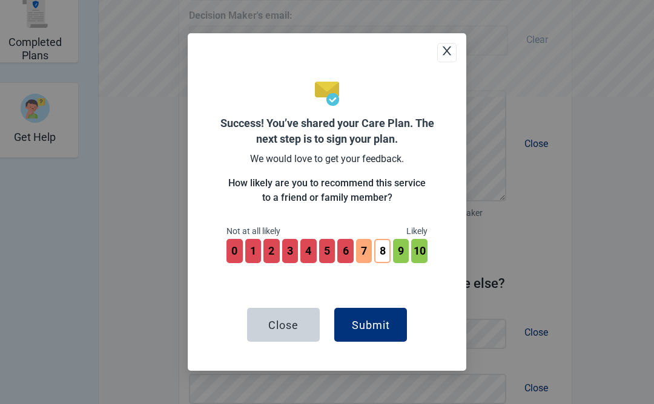
click at [313, 258] on button "4" at bounding box center [308, 251] width 16 height 24
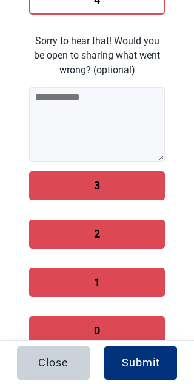
scroll to position [577, 0]
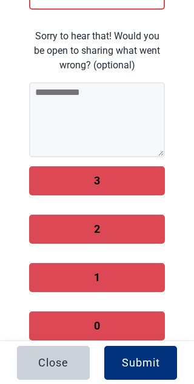
click at [69, 179] on button "3" at bounding box center [97, 180] width 136 height 29
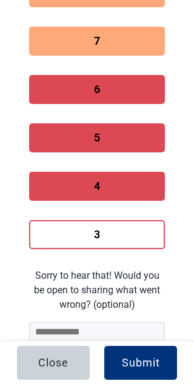
scroll to position [273, 0]
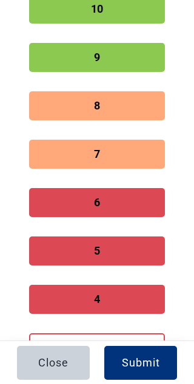
click at [98, 116] on button "8" at bounding box center [97, 105] width 136 height 29
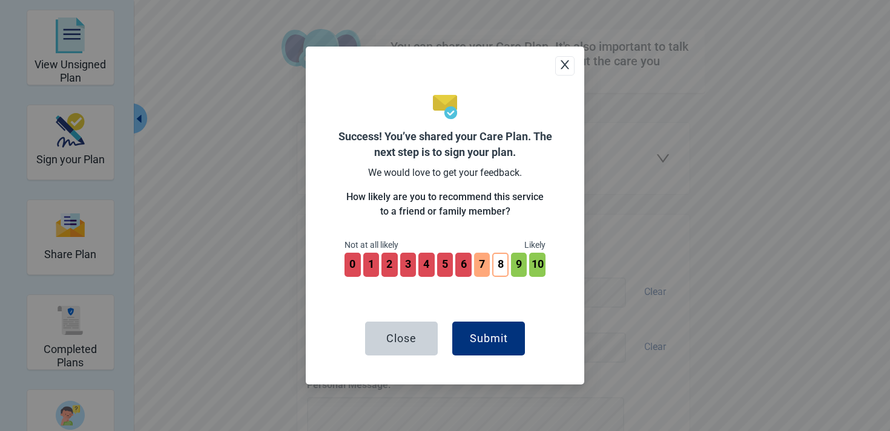
scroll to position [44, 0]
click at [428, 272] on button "4" at bounding box center [427, 265] width 18 height 27
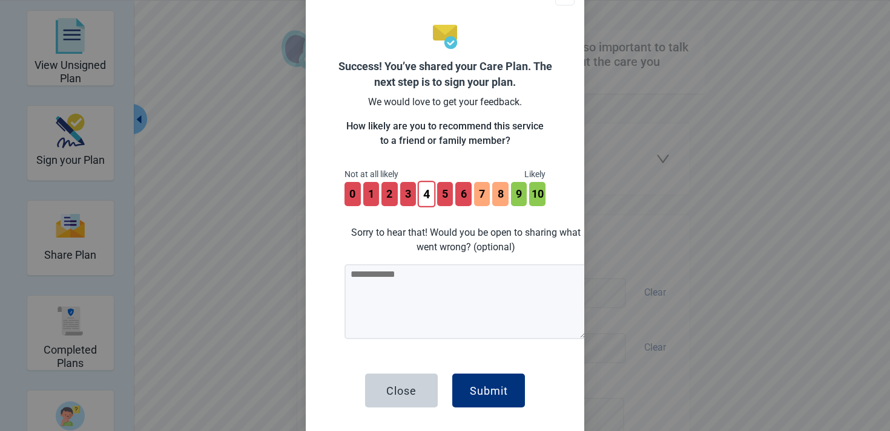
scroll to position [20, 0]
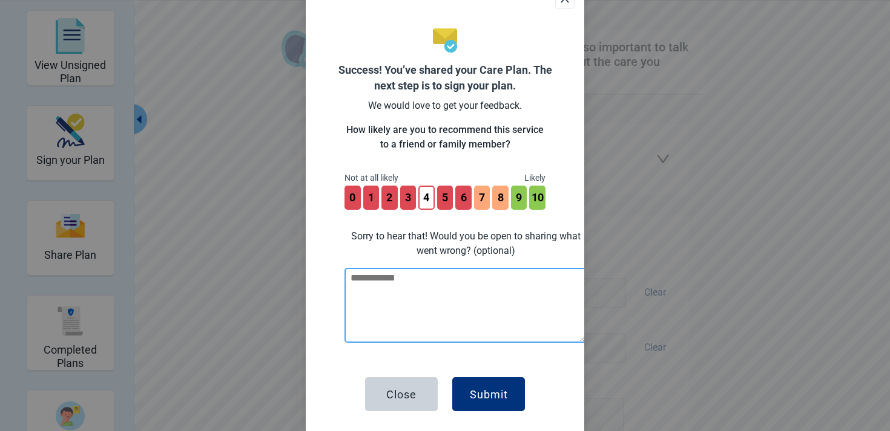
click at [439, 300] on textarea at bounding box center [465, 305] width 242 height 75
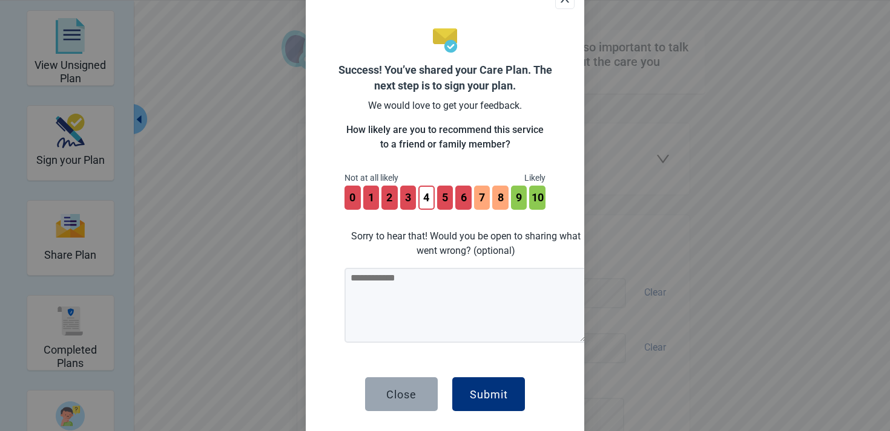
click at [412, 409] on button "Close" at bounding box center [401, 395] width 73 height 34
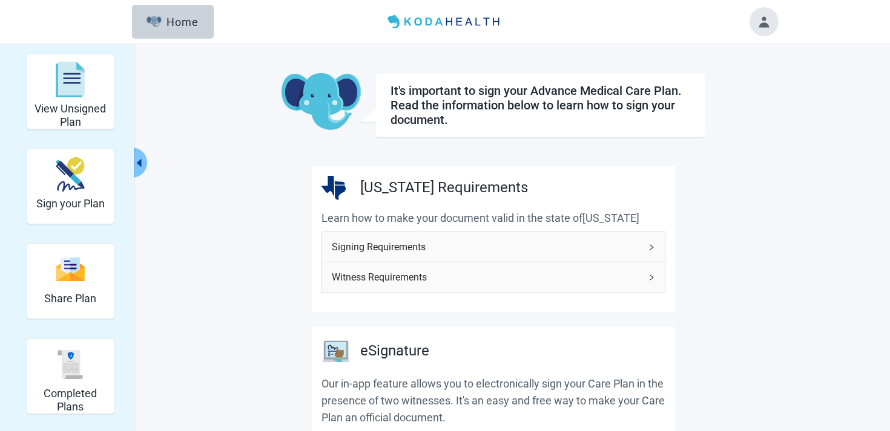
click at [769, 26] on button "Toggle account menu" at bounding box center [763, 21] width 29 height 29
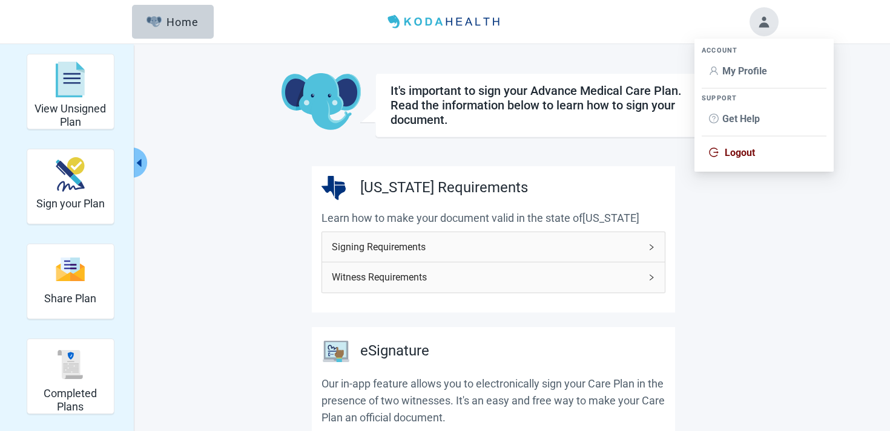
click at [737, 151] on span "Logout" at bounding box center [739, 152] width 30 height 11
